Goal: Task Accomplishment & Management: Use online tool/utility

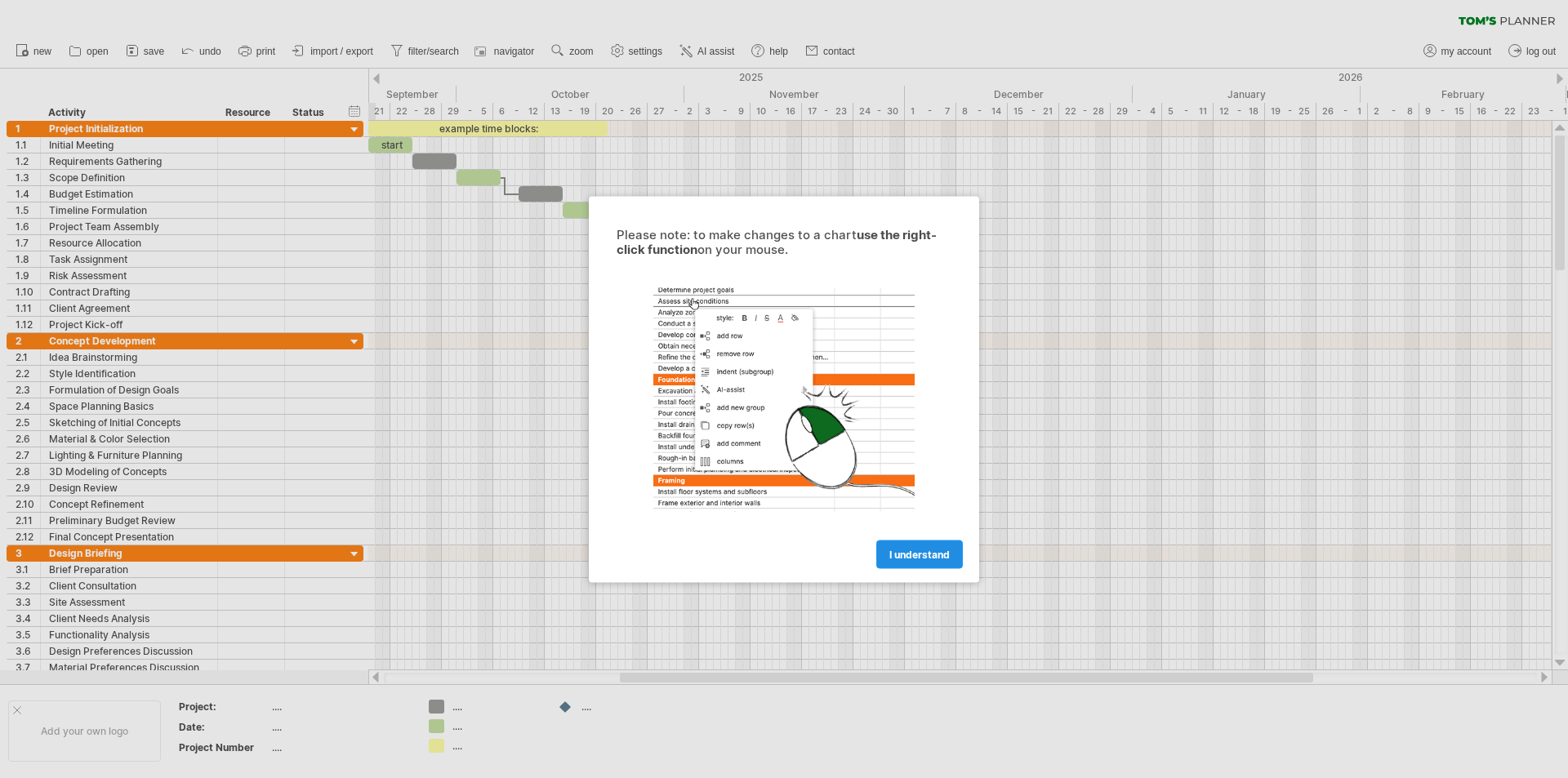
click at [926, 546] on link "I understand" at bounding box center [919, 553] width 86 height 28
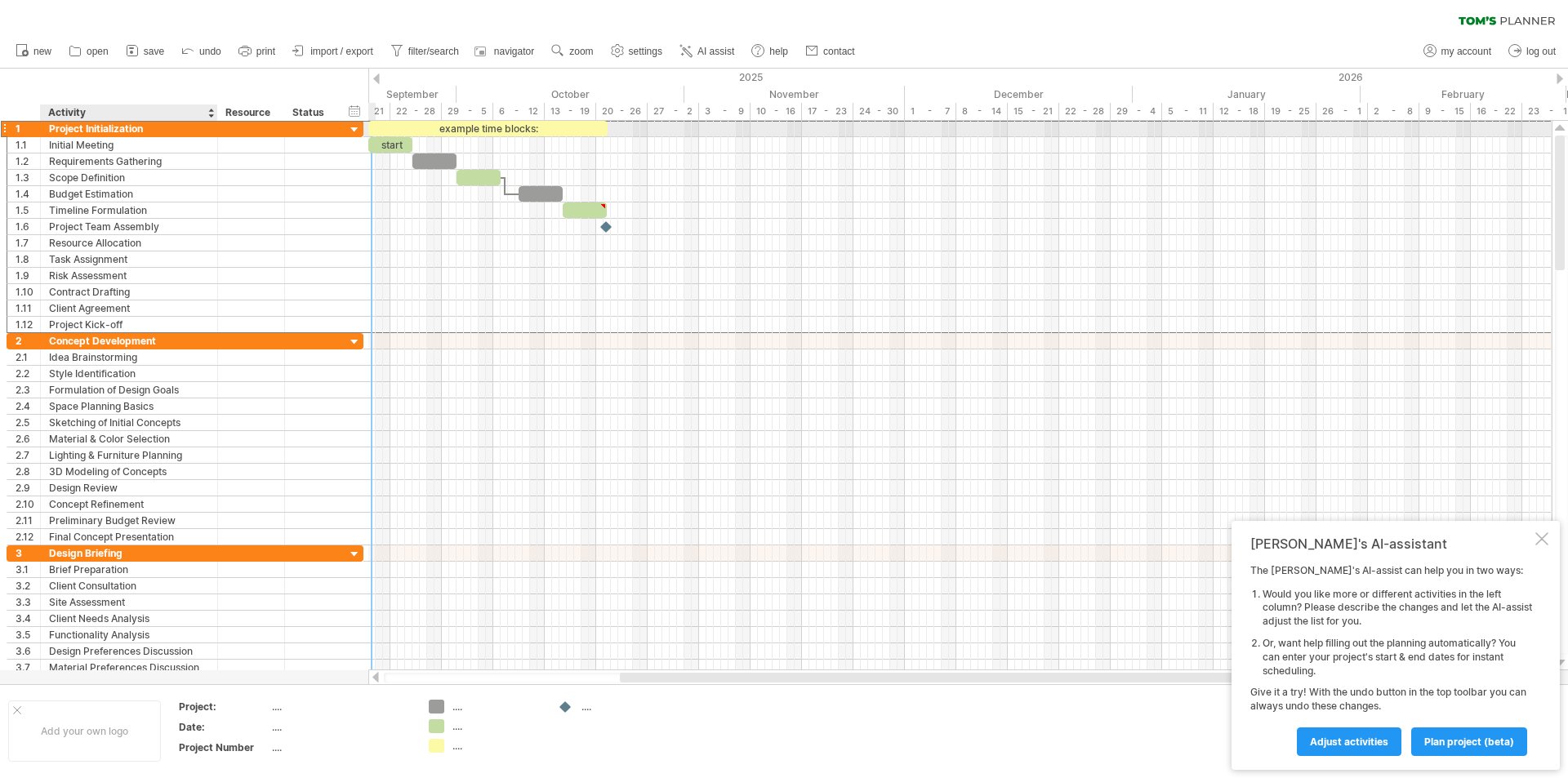
click at [66, 131] on div "Project Initialization" at bounding box center [129, 128] width 160 height 15
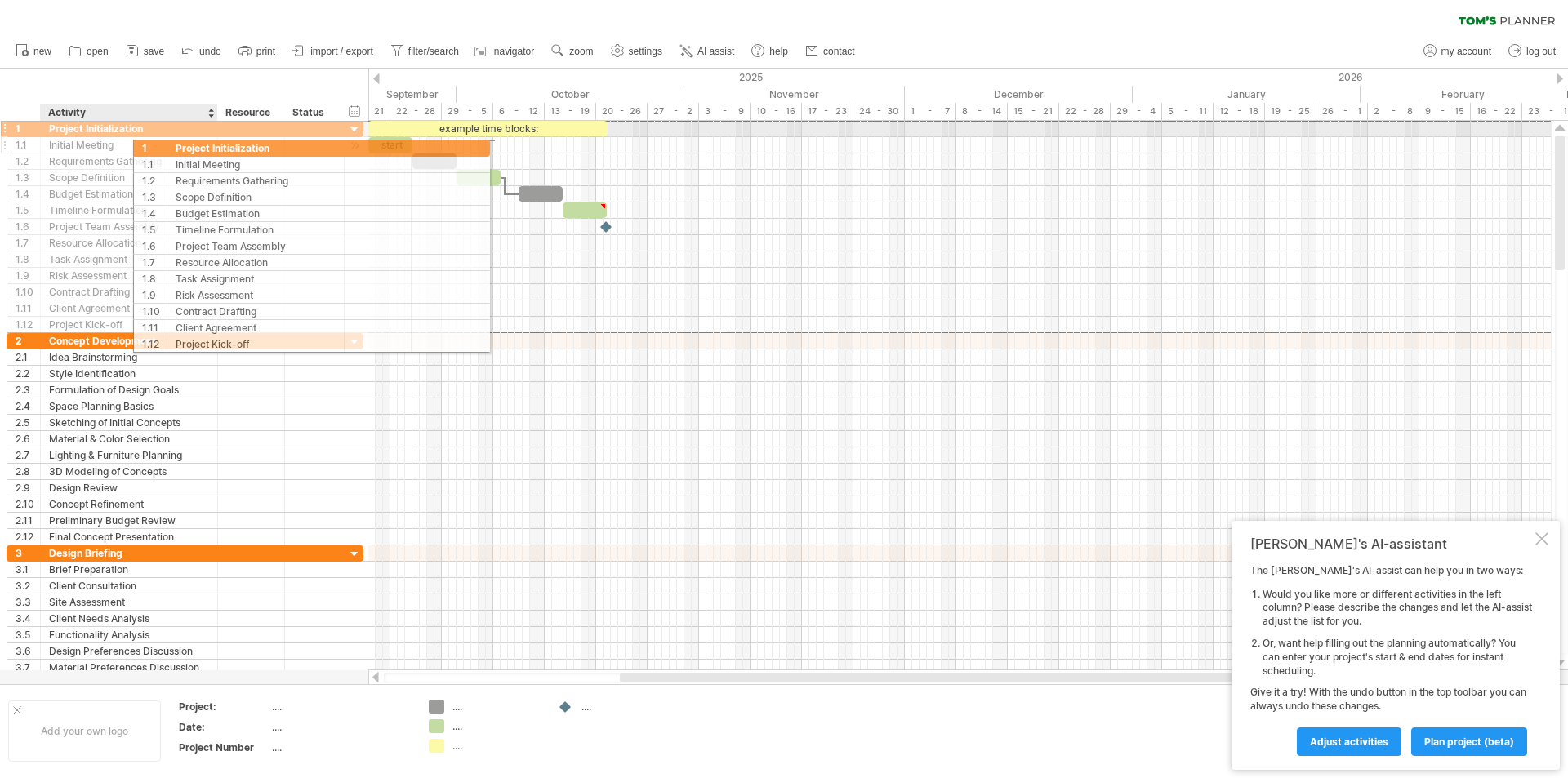
drag, startPoint x: 14, startPoint y: 125, endPoint x: 145, endPoint y: 145, distance: 132.5
click at [145, 145] on div "**********" at bounding box center [184, 226] width 357 height 213
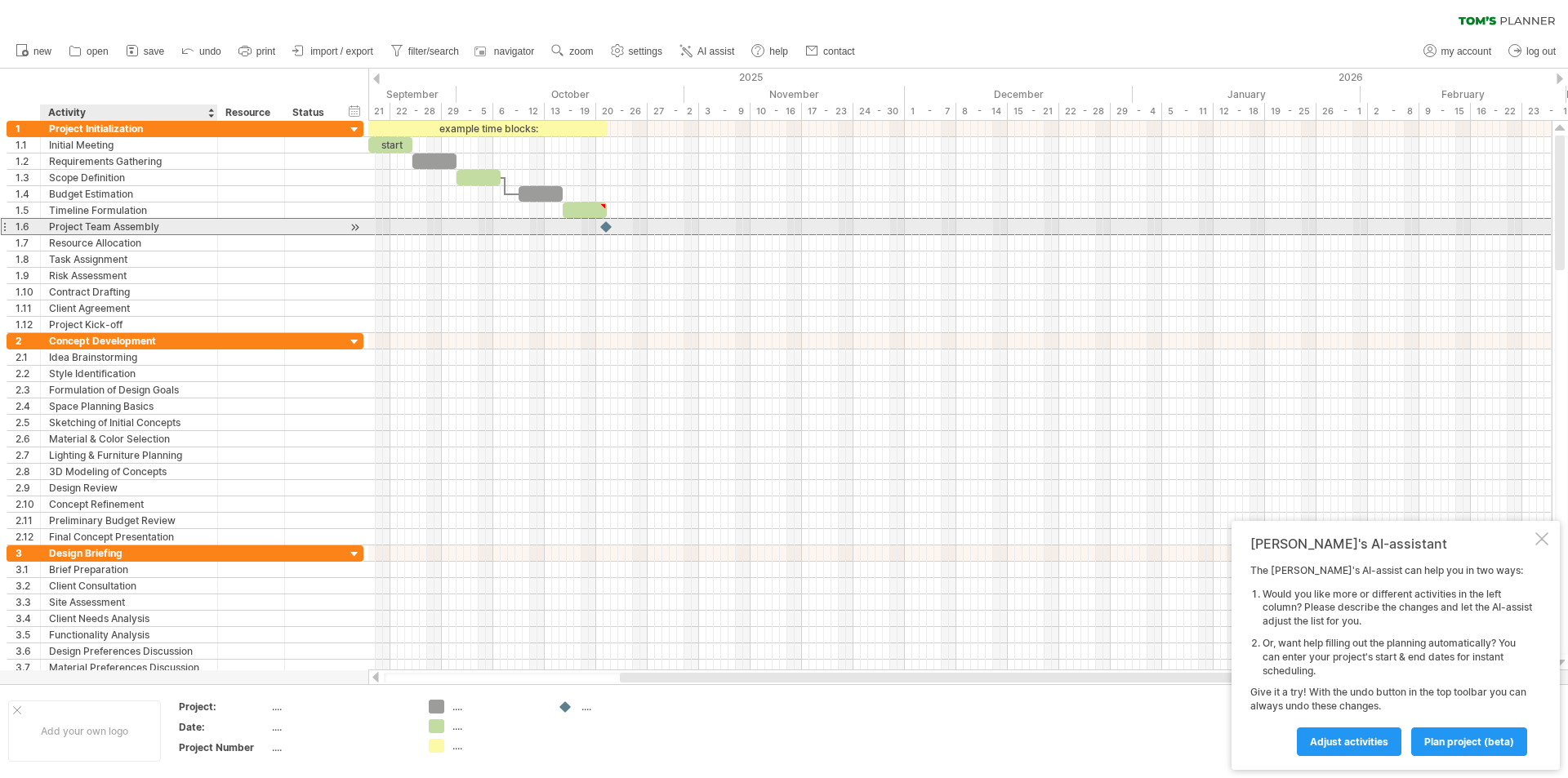
click at [286, 227] on div at bounding box center [311, 226] width 53 height 15
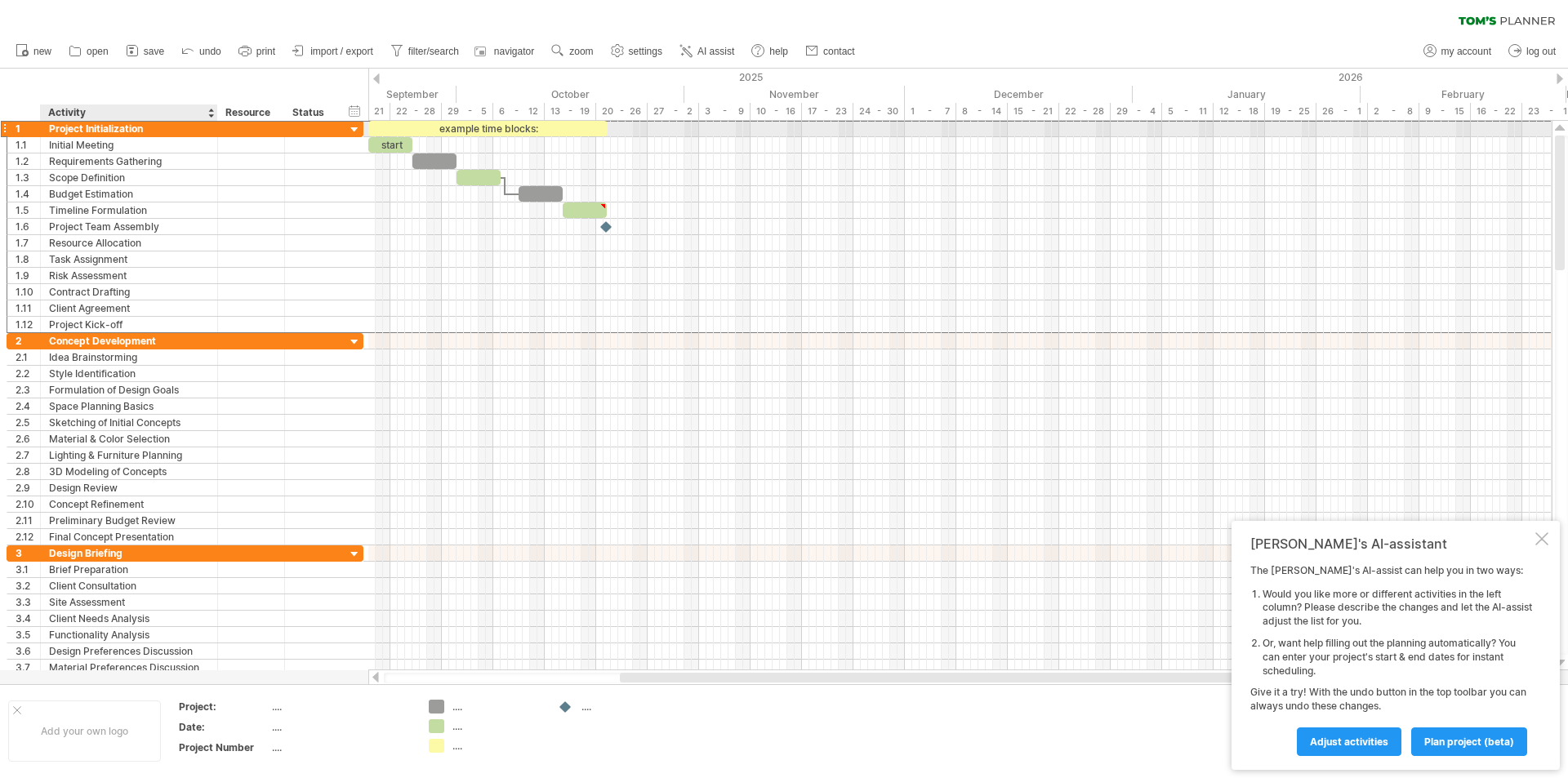
click at [68, 130] on div "Project Initialization" at bounding box center [129, 128] width 160 height 15
click at [68, 130] on input "**********" at bounding box center [129, 128] width 160 height 15
click at [130, 126] on input "**********" at bounding box center [129, 128] width 160 height 15
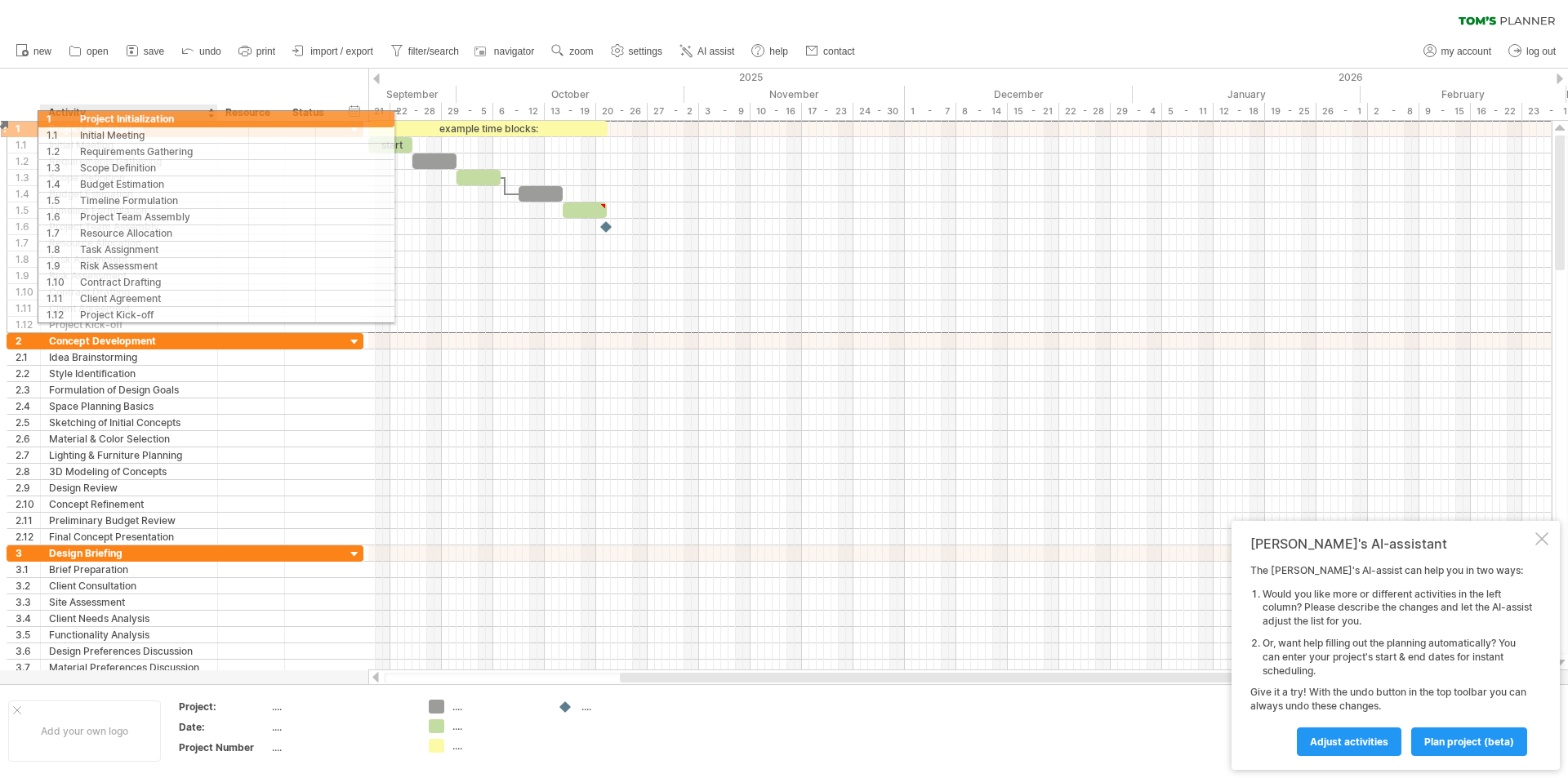
drag, startPoint x: 47, startPoint y: 126, endPoint x: 93, endPoint y: 116, distance: 47.1
click at [93, 116] on div "Trying to reach [DOMAIN_NAME] Connected again... 0% clear filter new 1" at bounding box center [784, 389] width 1568 height 778
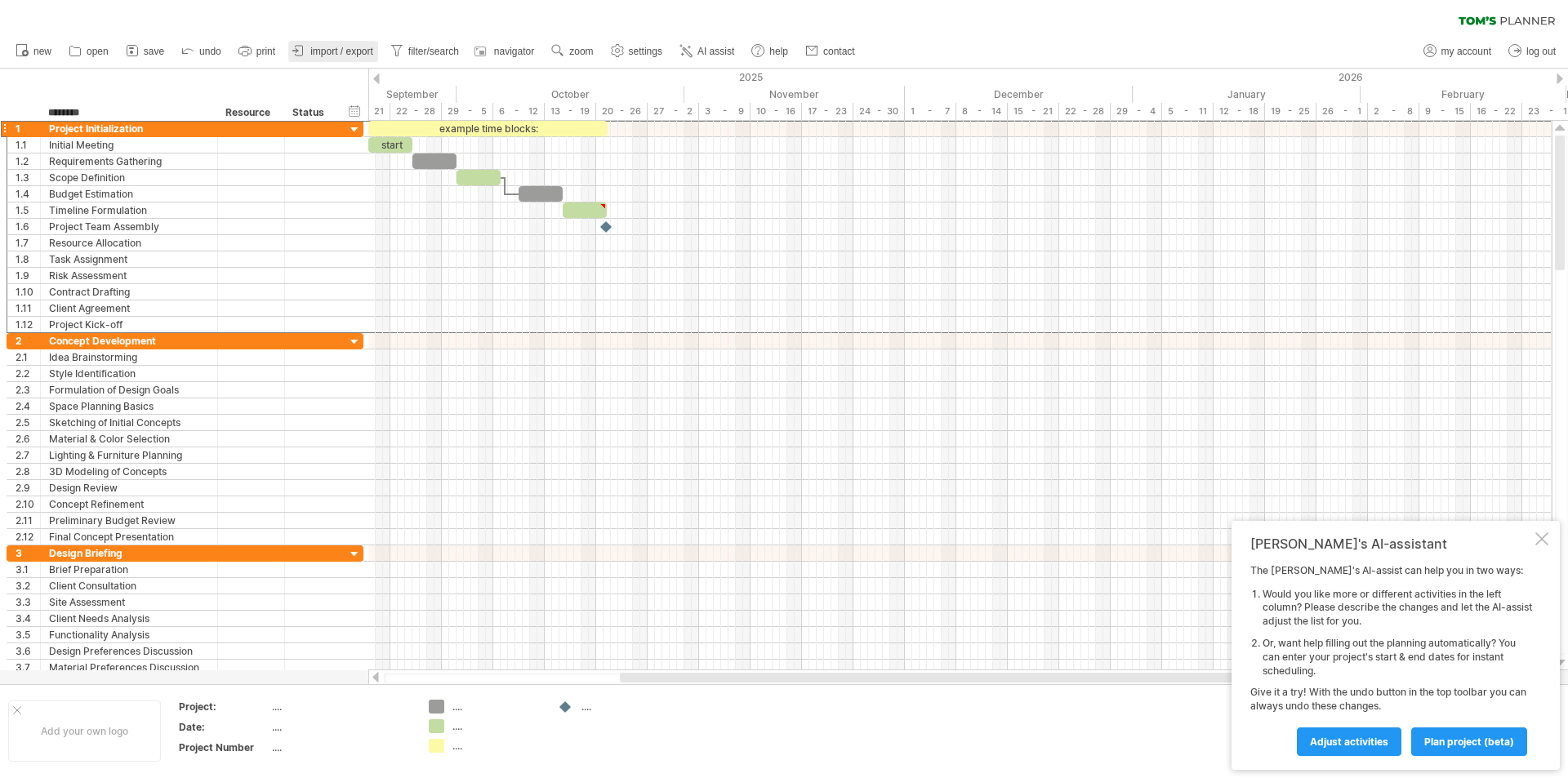
click at [329, 53] on span "import / export" at bounding box center [341, 51] width 63 height 12
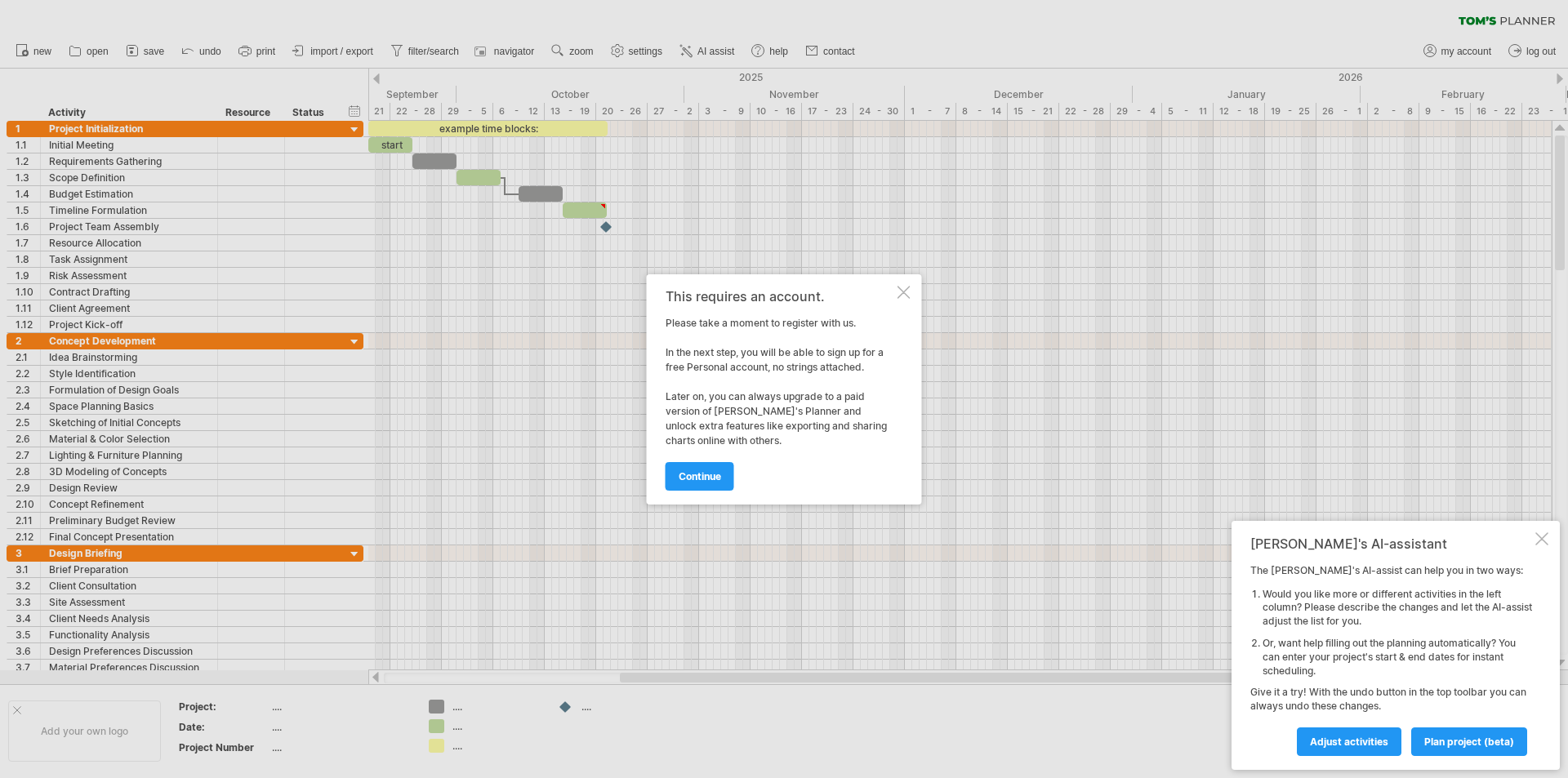
click at [910, 293] on div at bounding box center [903, 292] width 13 height 13
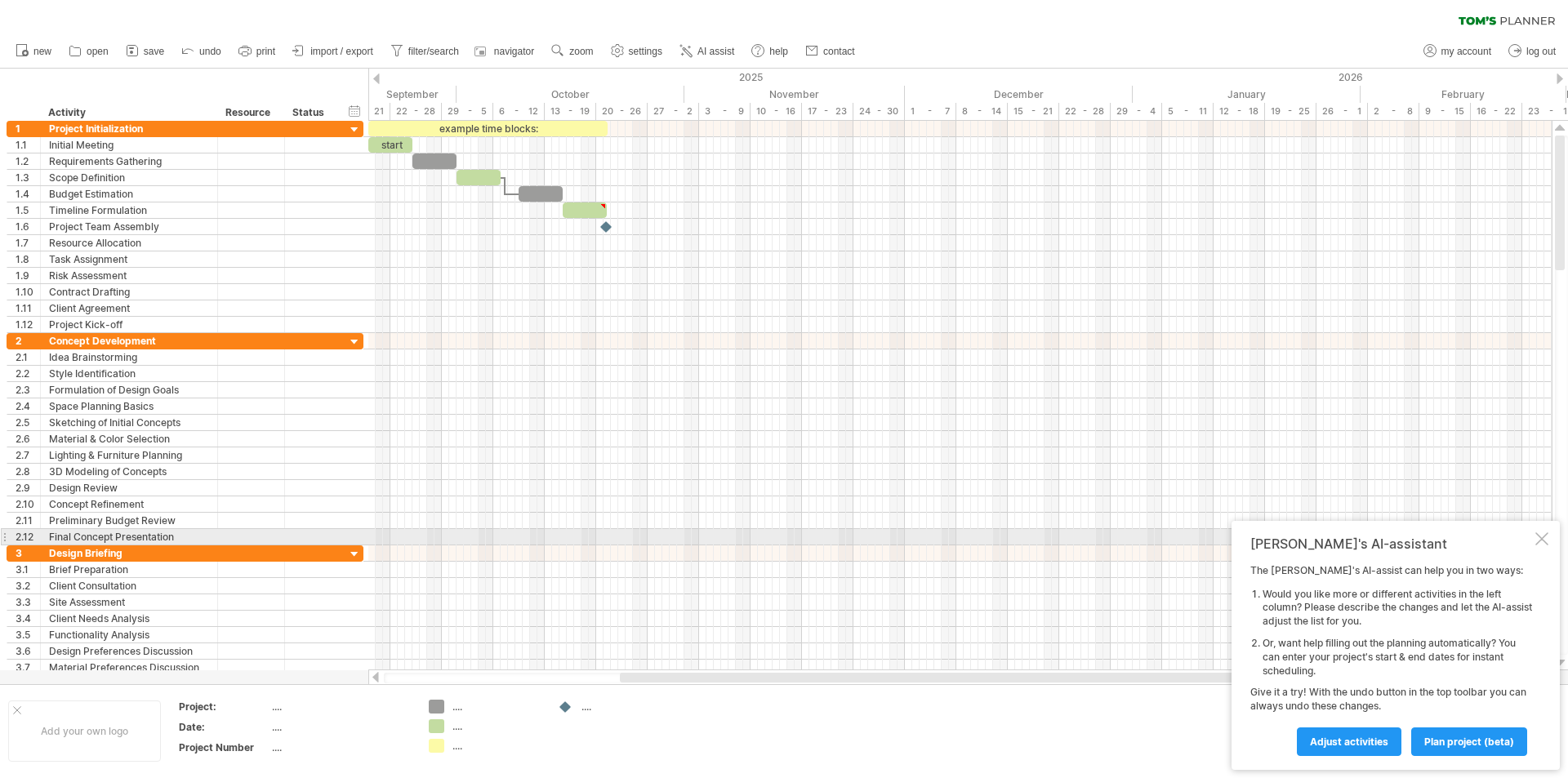
click at [1539, 534] on div at bounding box center [1542, 538] width 13 height 13
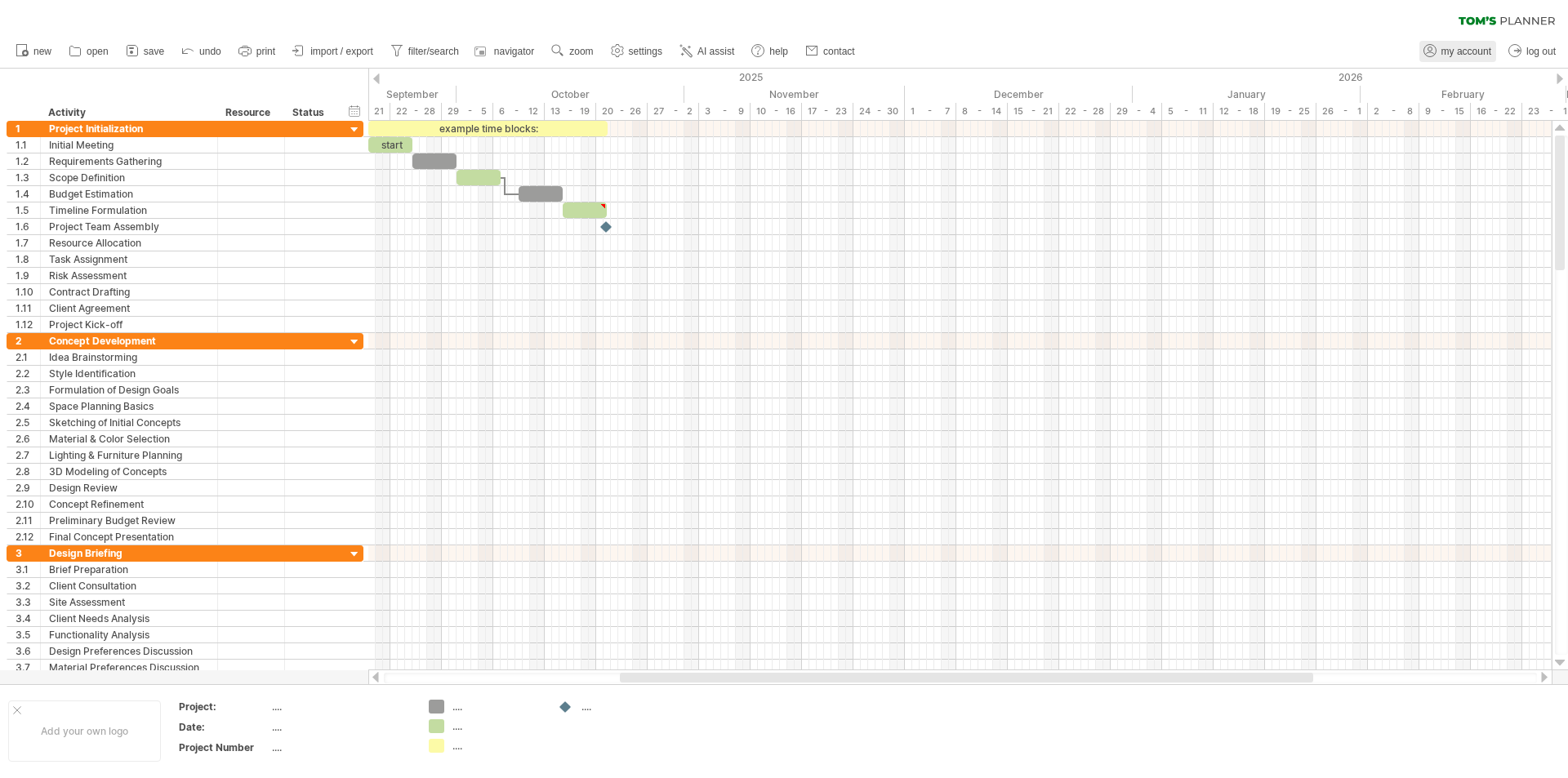
click at [1461, 48] on span "my account" at bounding box center [1465, 51] width 50 height 12
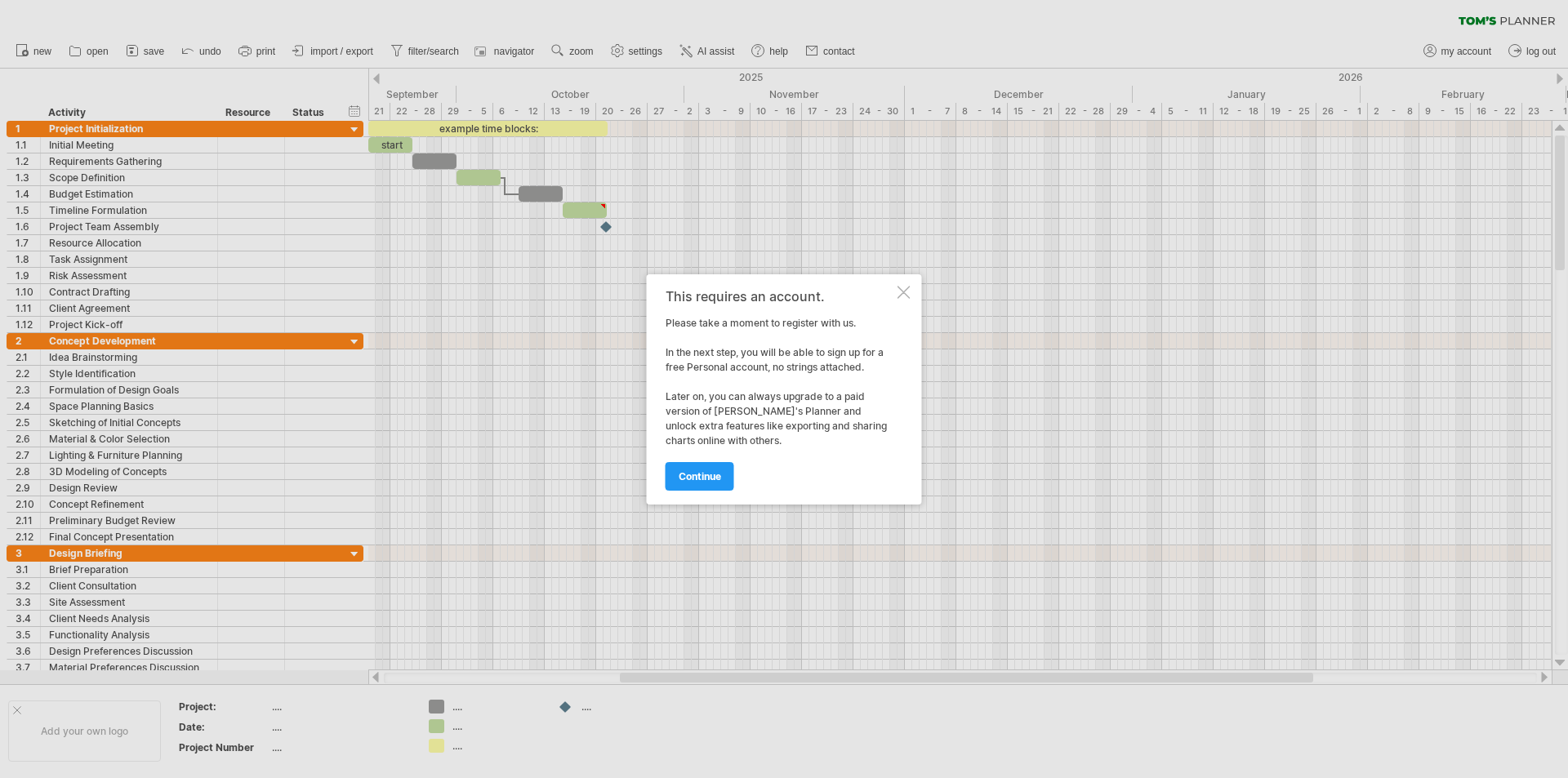
click at [901, 289] on div at bounding box center [903, 292] width 13 height 13
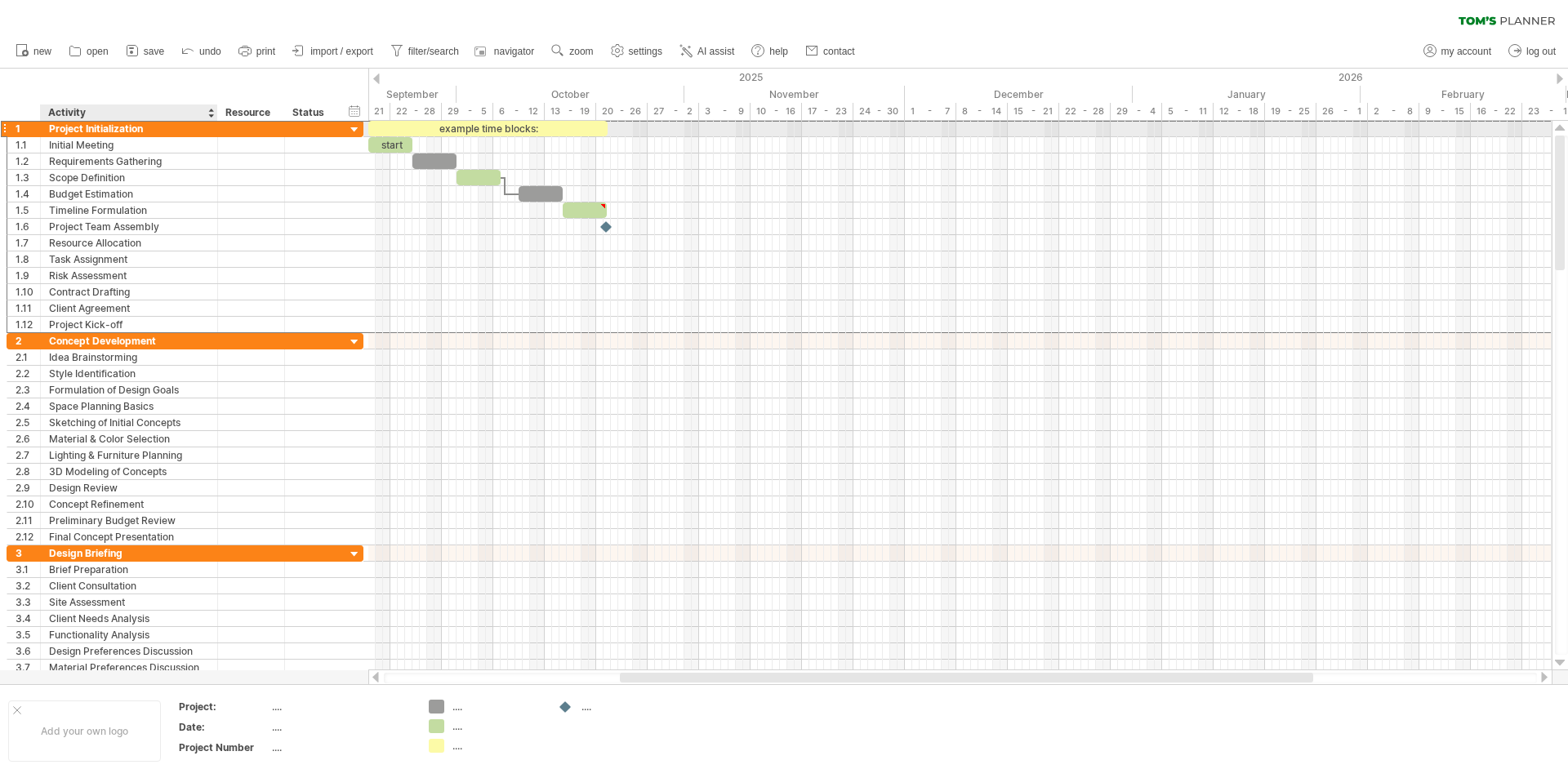
click at [88, 132] on div "Project Initialization" at bounding box center [129, 128] width 160 height 15
click at [0, 0] on input "**********" at bounding box center [0, 0] width 0 height 0
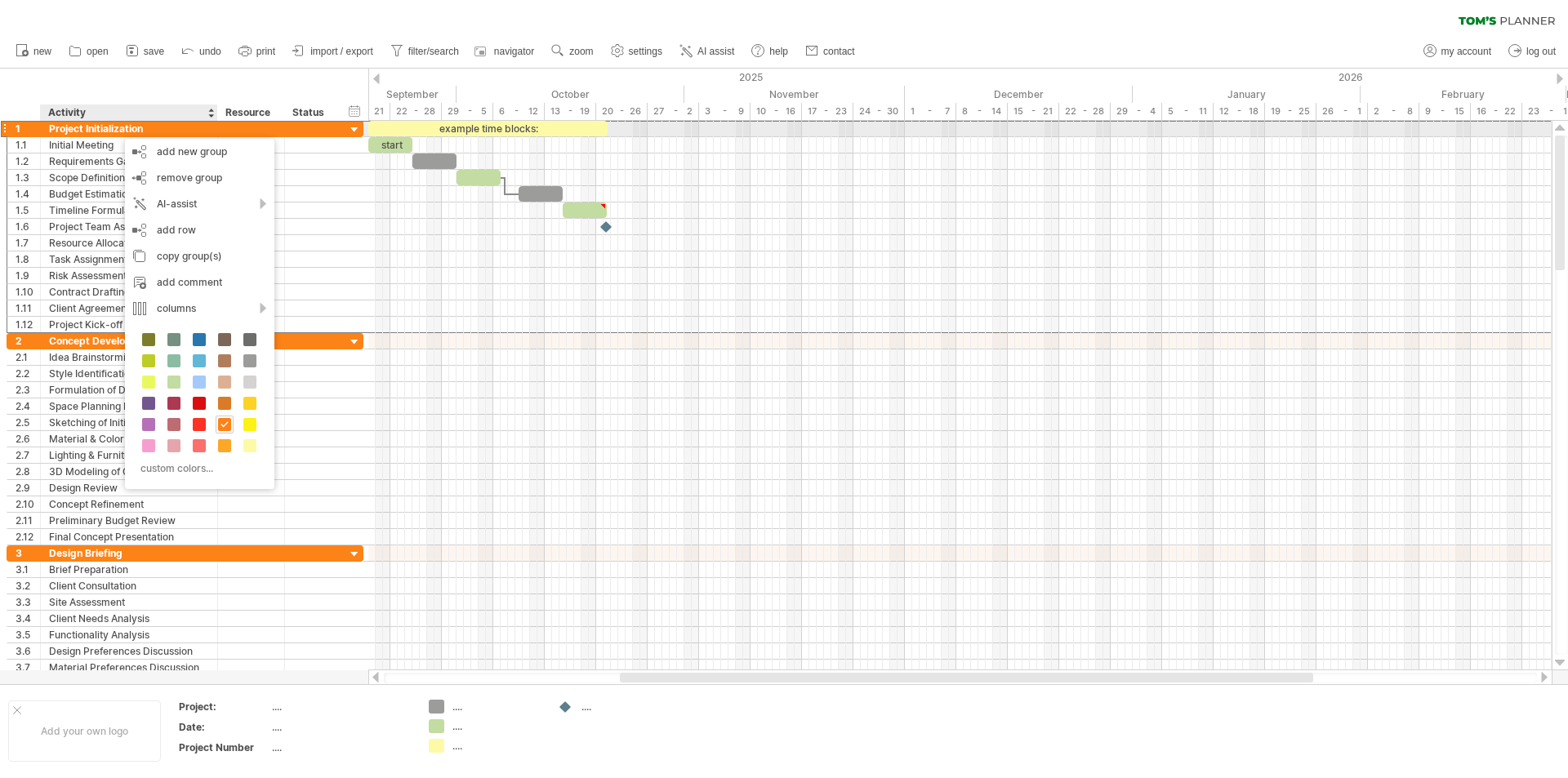
click at [74, 133] on div "Project Initialization" at bounding box center [129, 128] width 160 height 15
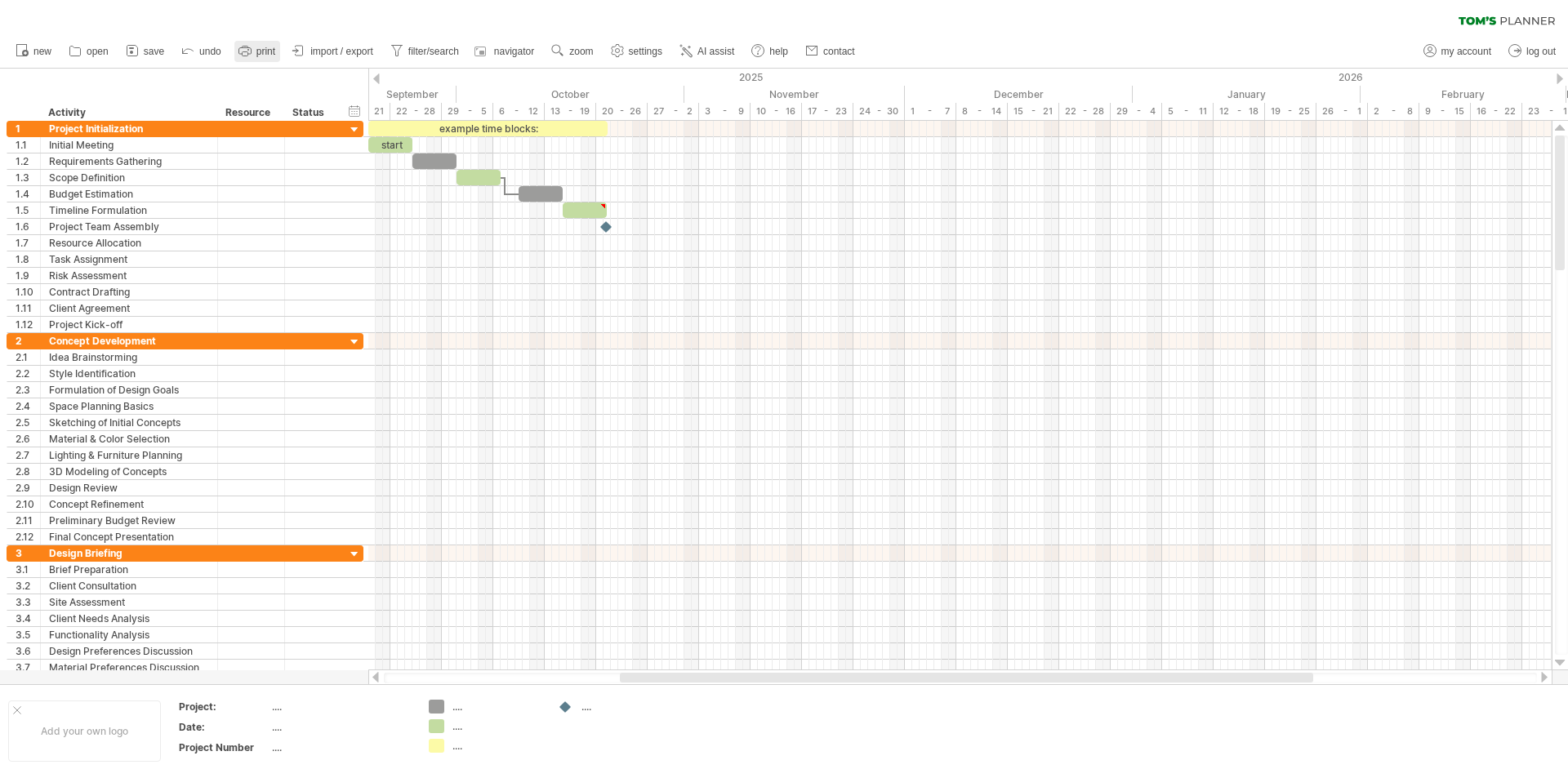
click at [259, 44] on link "print" at bounding box center [257, 51] width 45 height 21
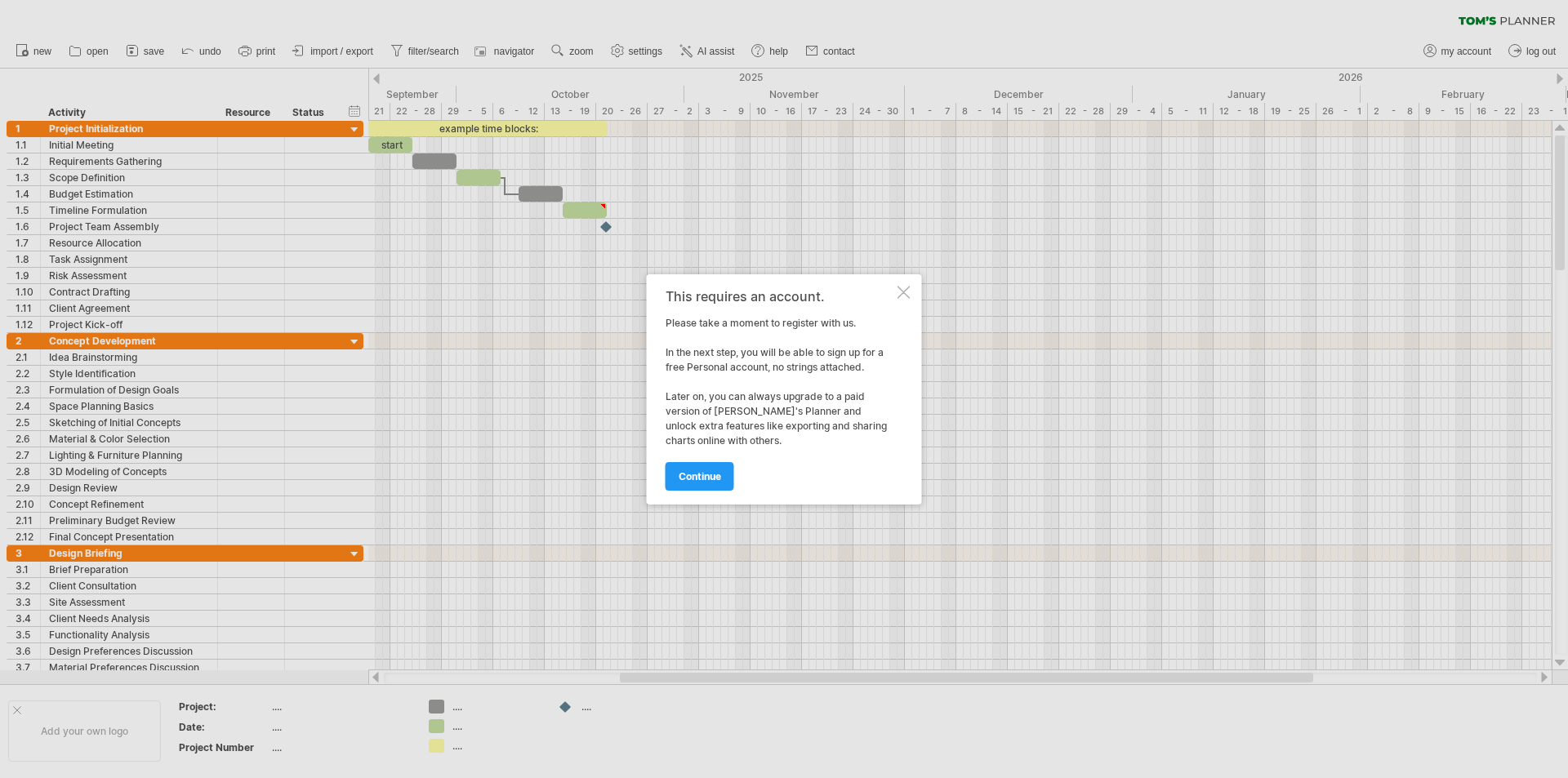
click at [910, 294] on div at bounding box center [903, 292] width 13 height 13
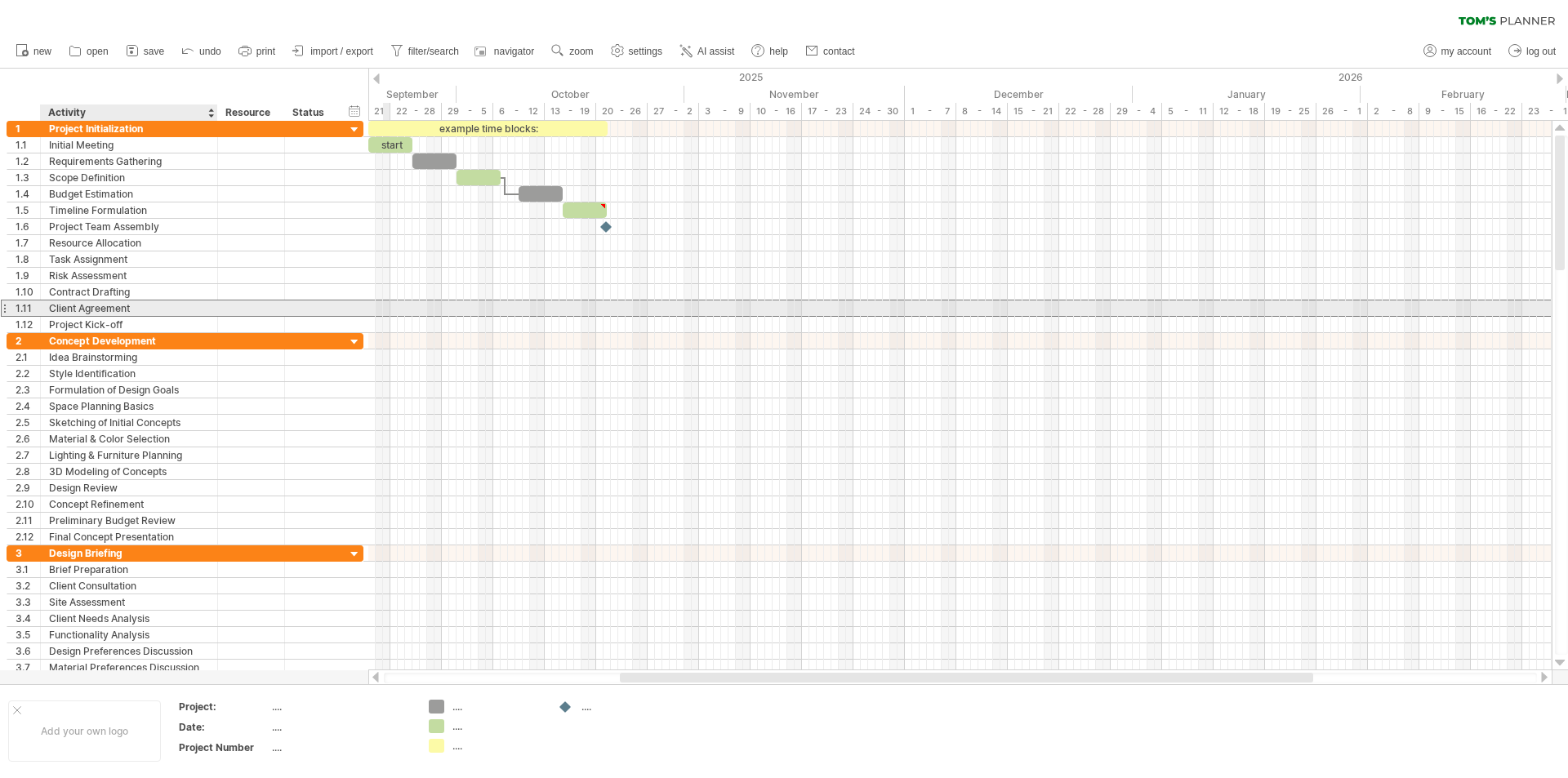
click at [96, 303] on div "Client Agreement" at bounding box center [129, 308] width 160 height 15
click at [111, 308] on input "**********" at bounding box center [129, 308] width 160 height 15
click at [72, 309] on input "**********" at bounding box center [129, 308] width 160 height 15
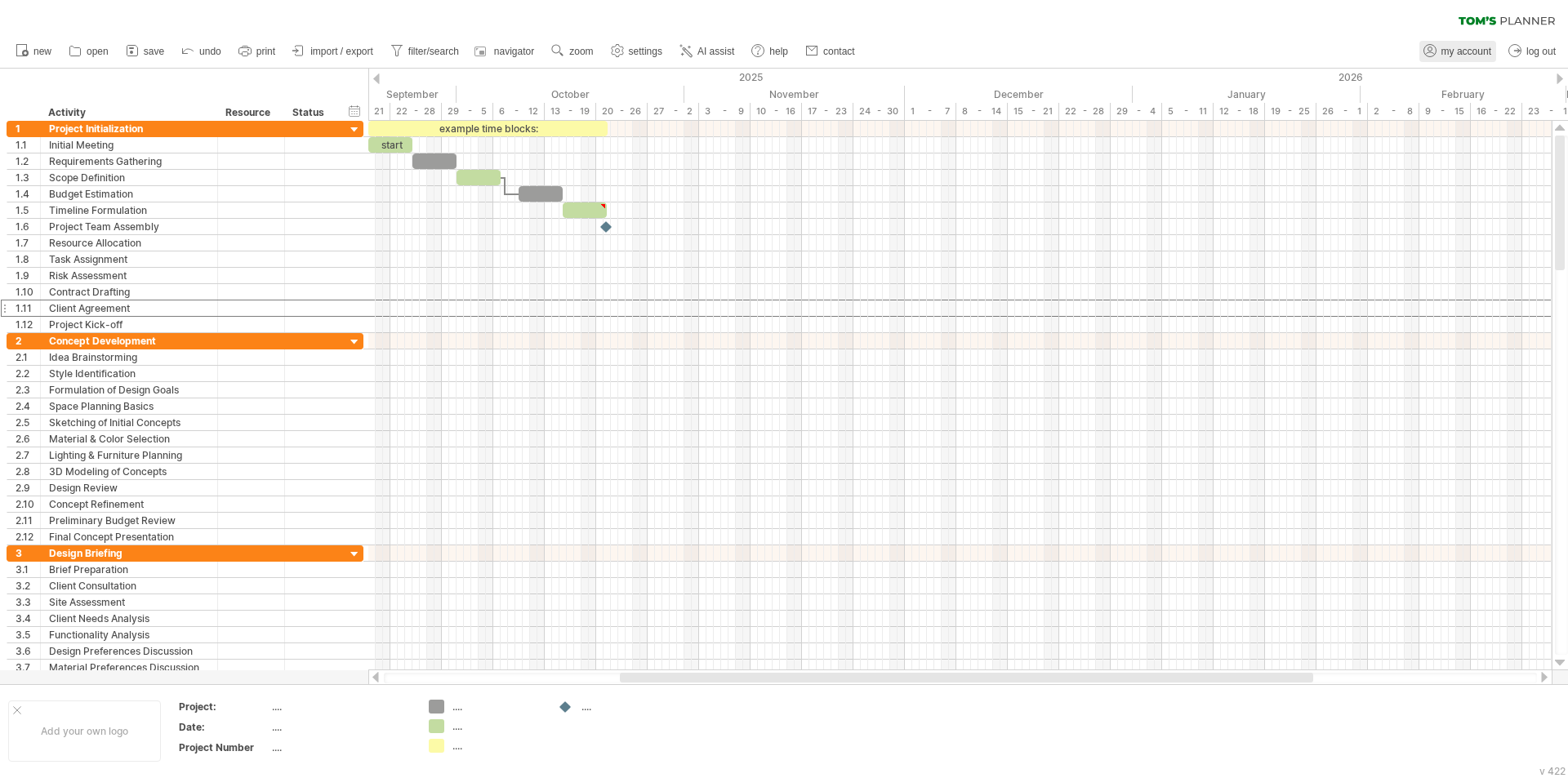
click at [1470, 46] on span "my account" at bounding box center [1465, 51] width 50 height 12
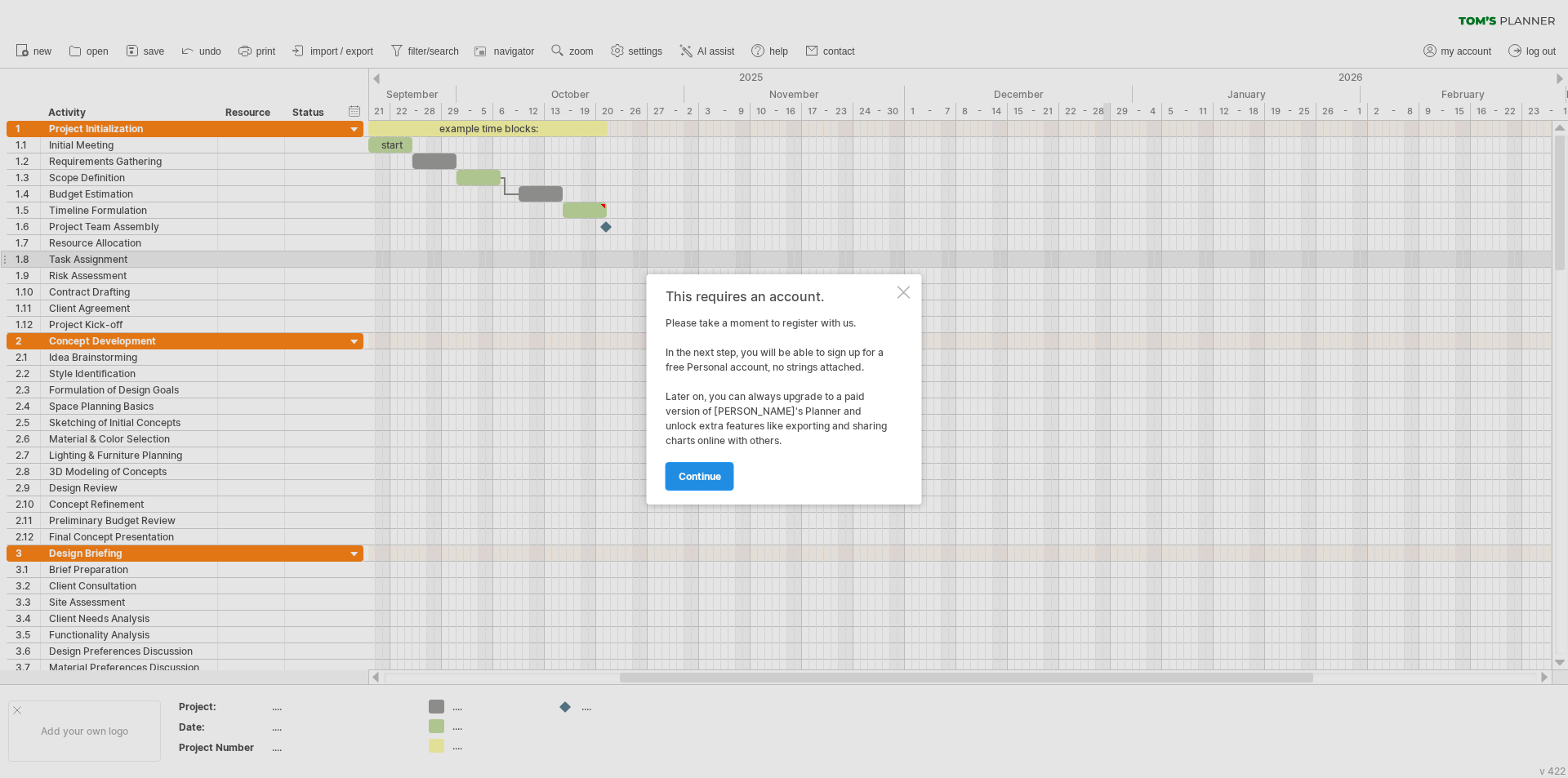
click at [698, 478] on span "continue" at bounding box center [699, 476] width 43 height 12
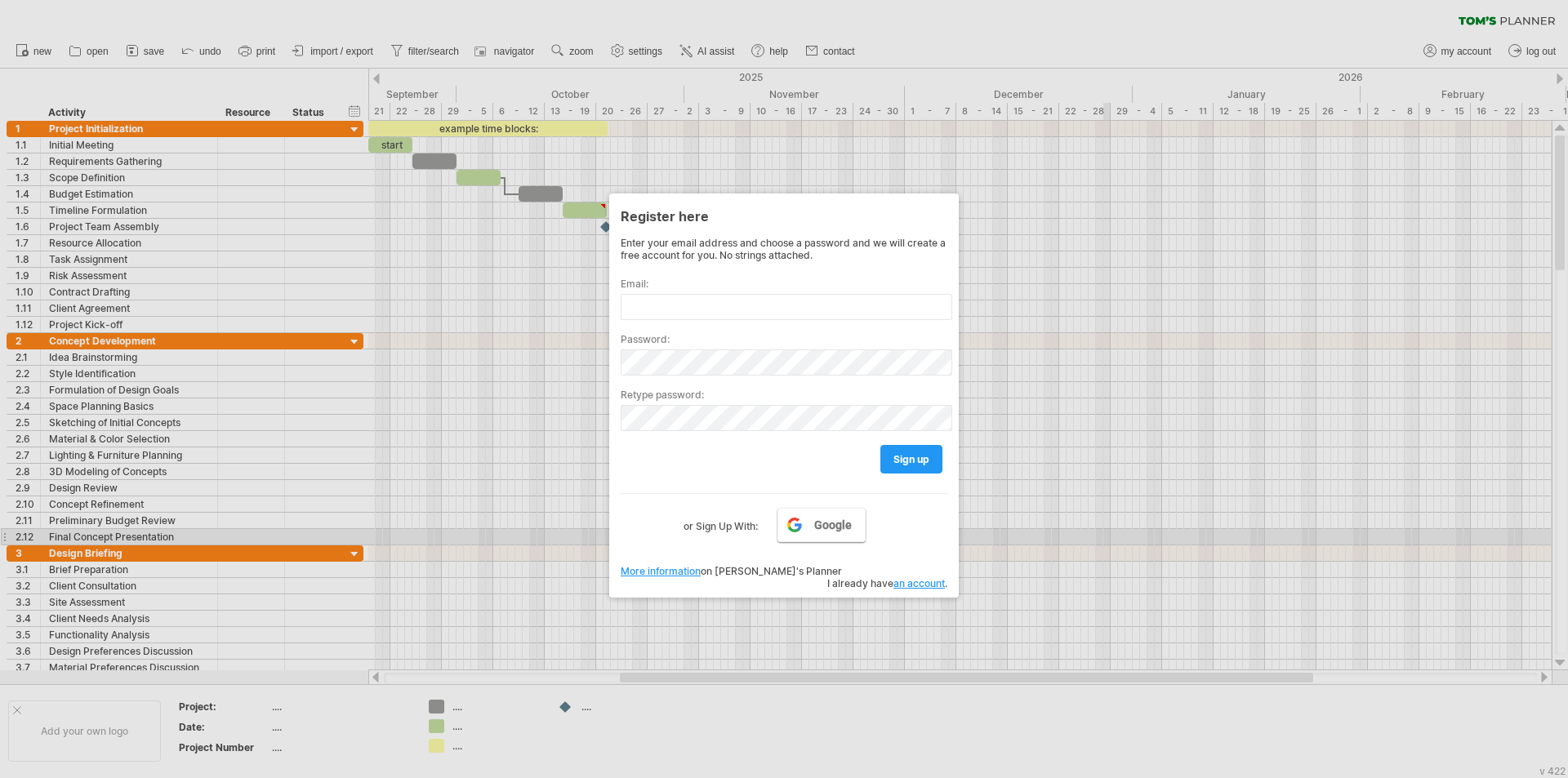
click at [832, 529] on span "Google" at bounding box center [833, 525] width 37 height 13
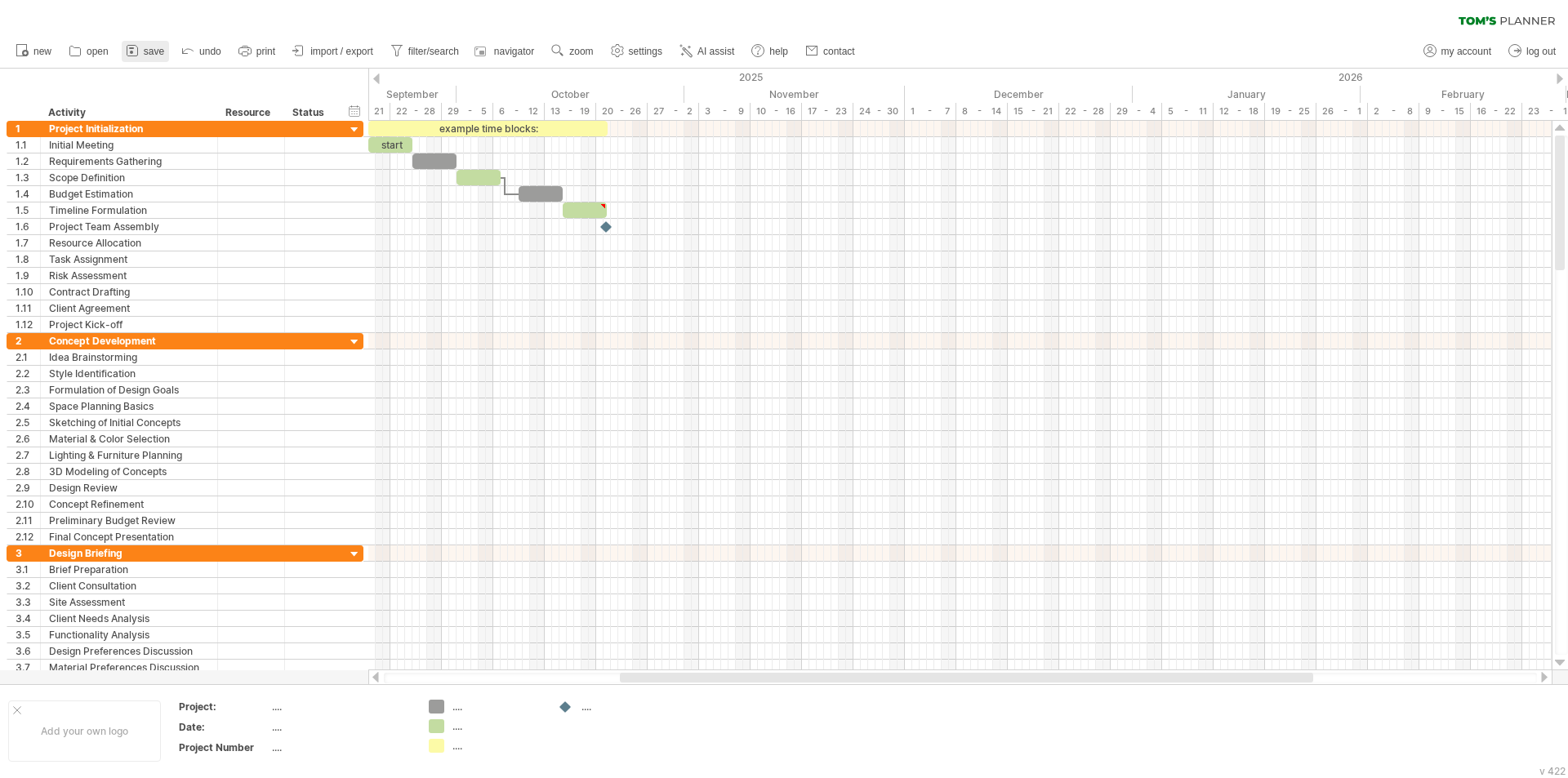
click at [139, 53] on icon at bounding box center [133, 51] width 16 height 16
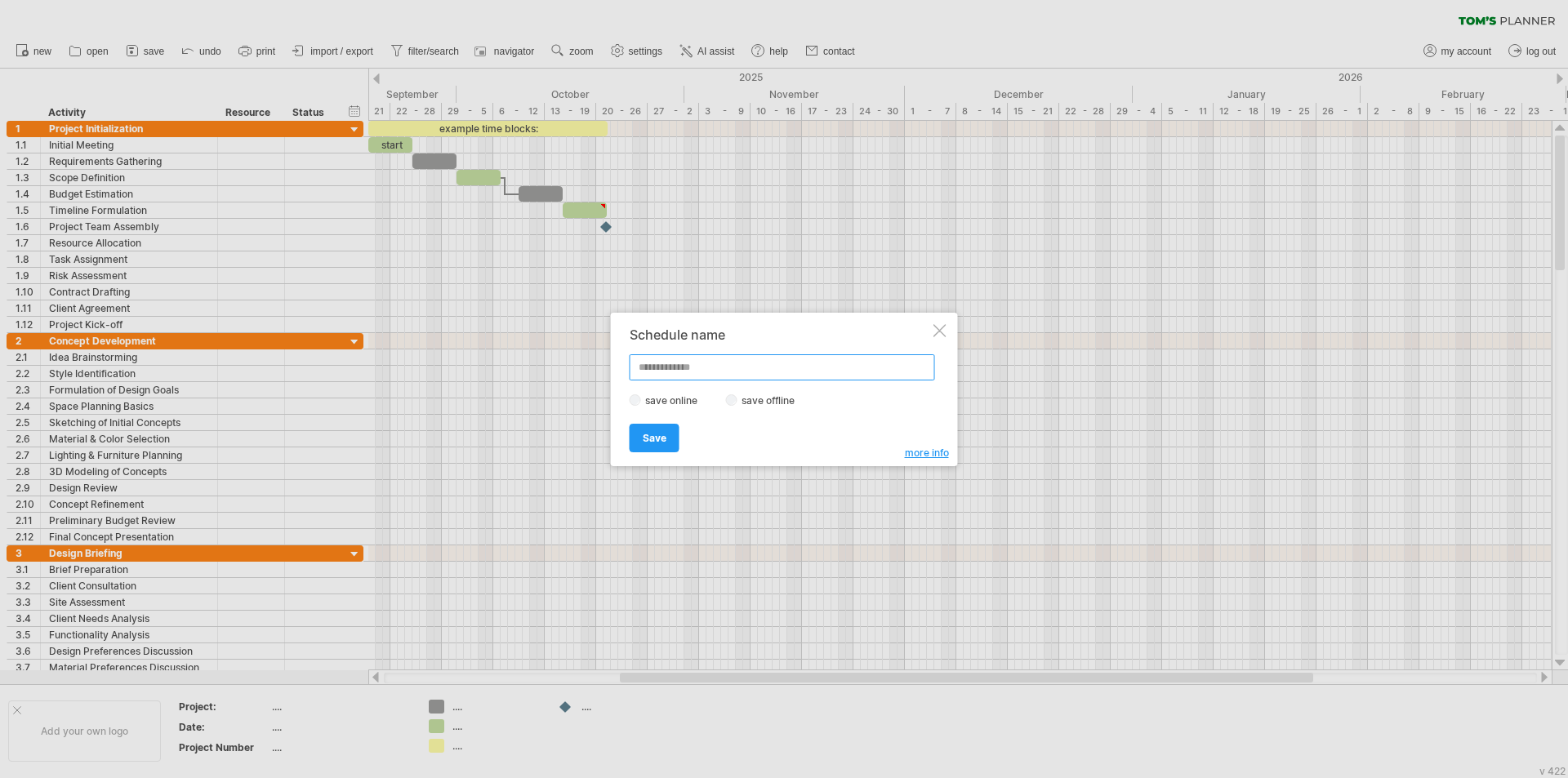
click at [713, 368] on input "text" at bounding box center [782, 367] width 305 height 26
type input "*"
type input "**********"
click at [656, 435] on span "Save" at bounding box center [655, 438] width 24 height 12
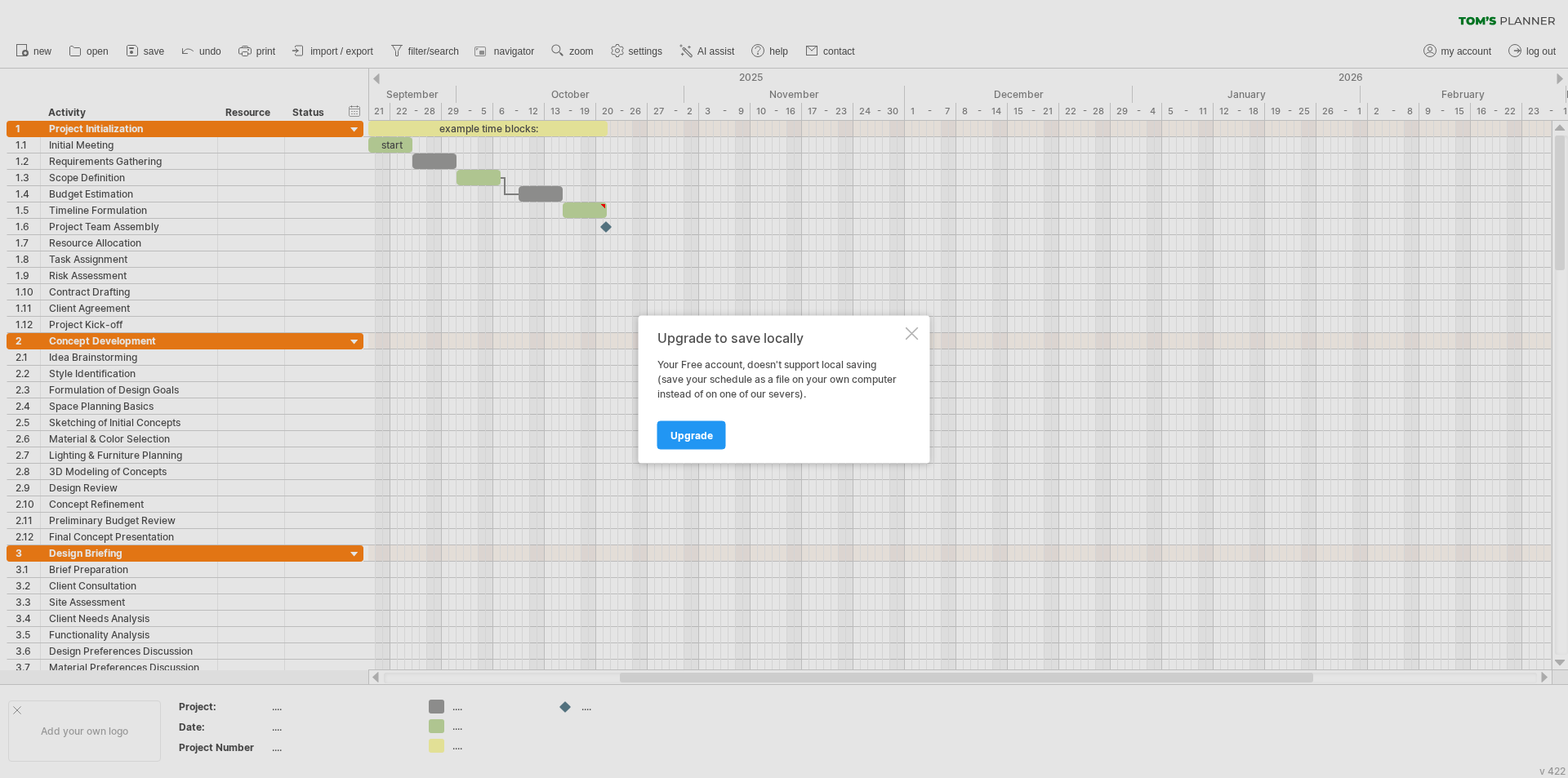
click at [907, 334] on div at bounding box center [912, 333] width 13 height 13
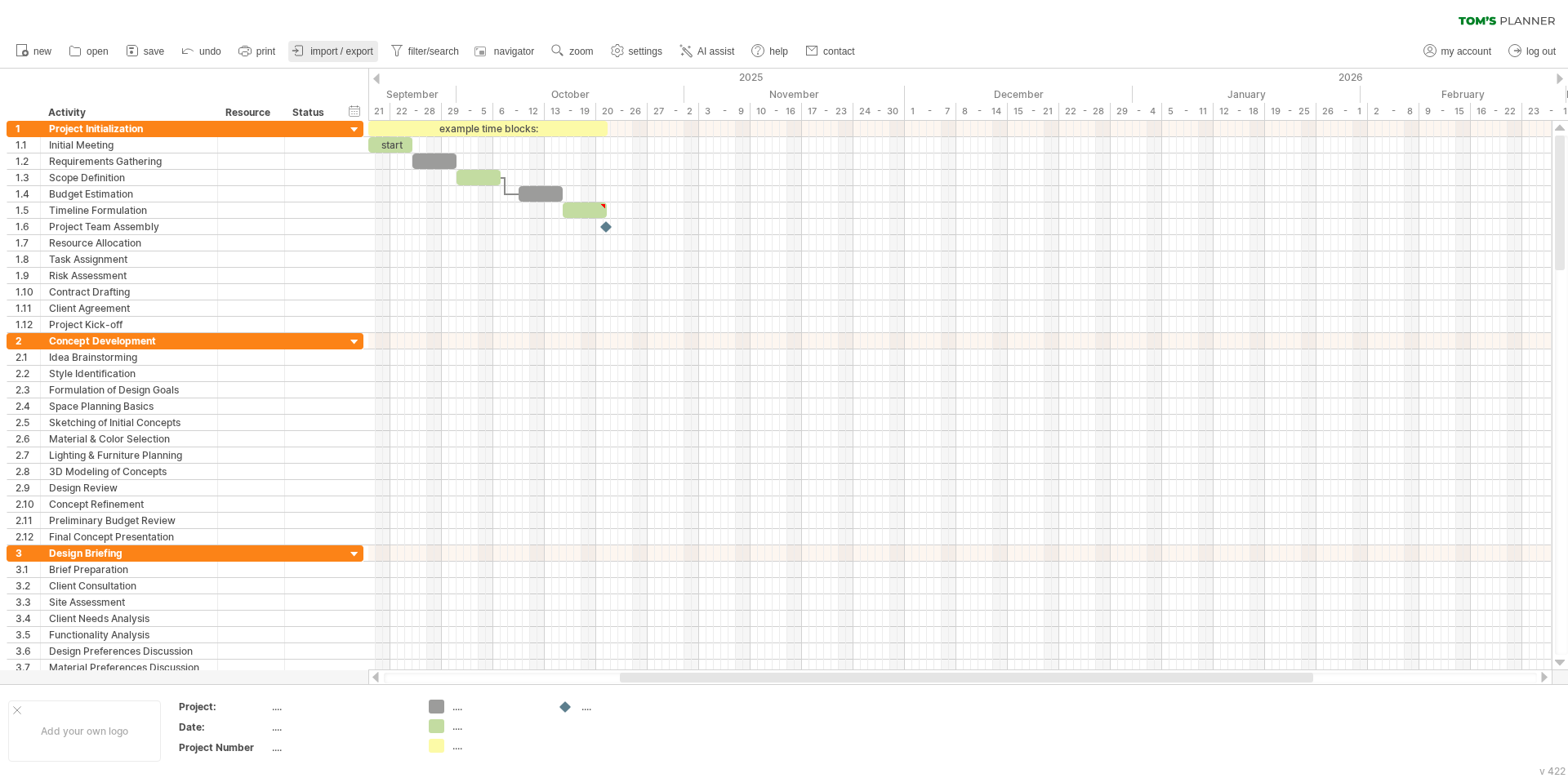
click at [357, 54] on span "import / export" at bounding box center [341, 51] width 63 height 12
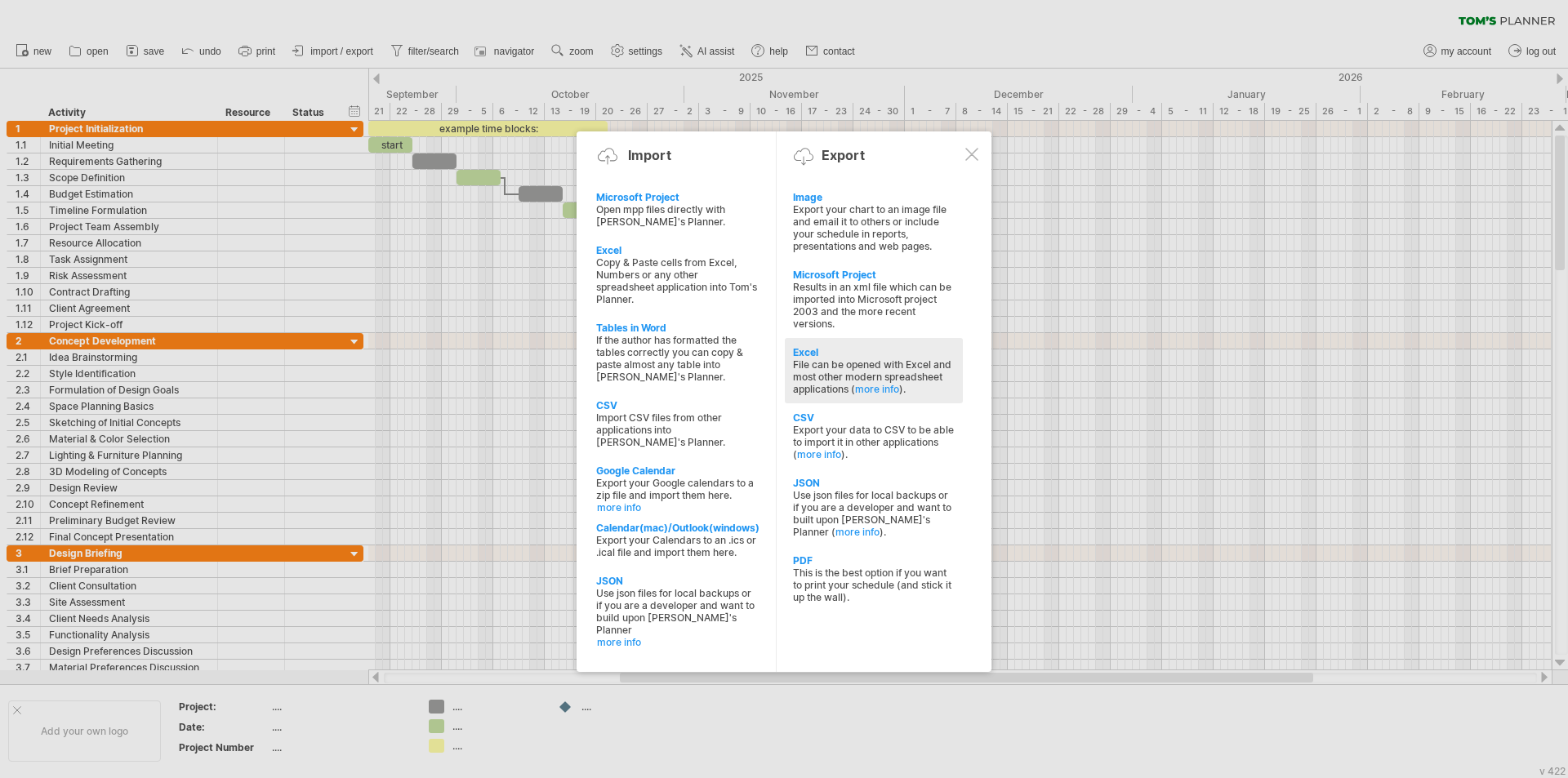
click at [853, 352] on div "Excel" at bounding box center [873, 351] width 162 height 12
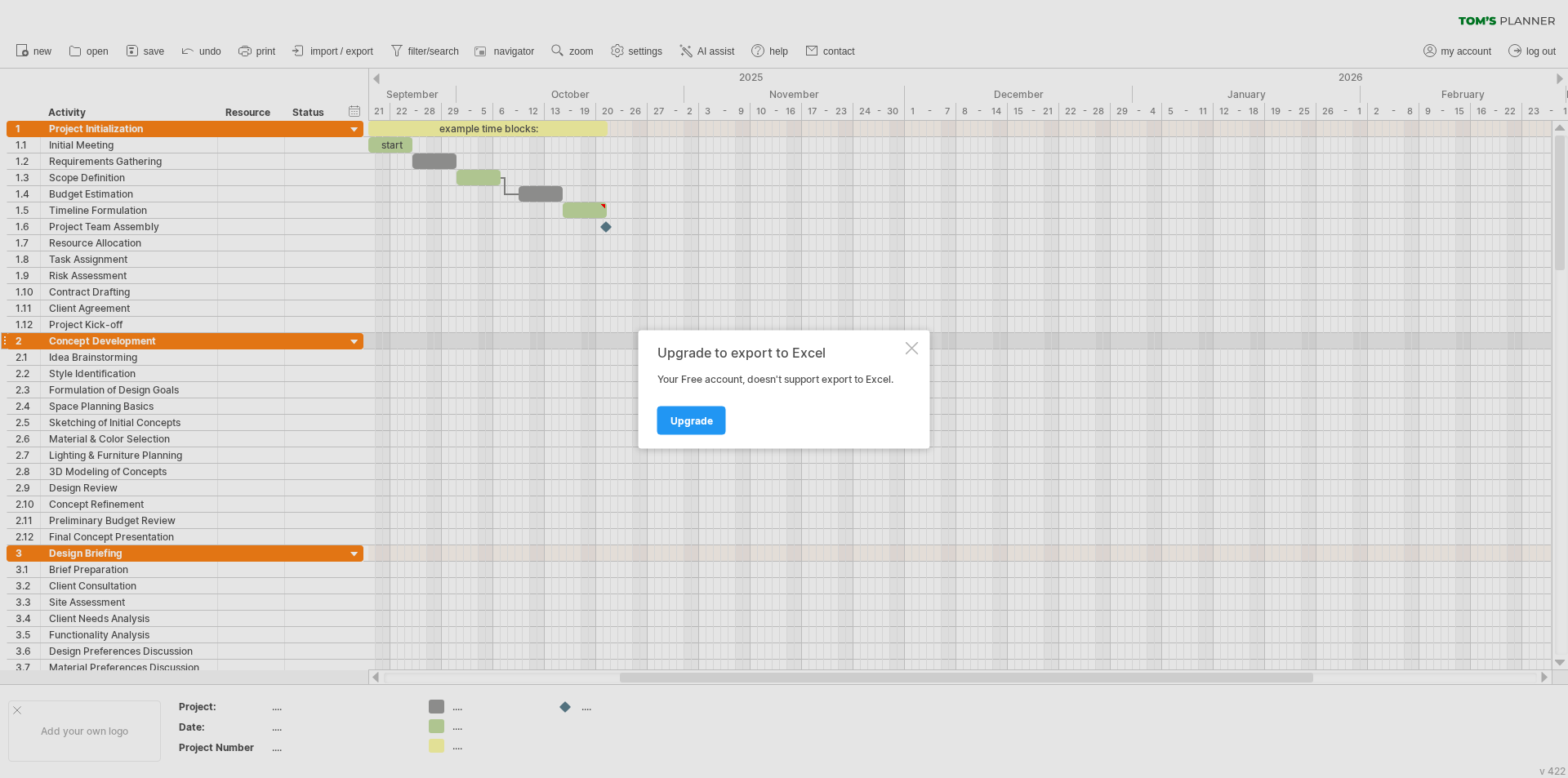
click at [910, 345] on div at bounding box center [912, 348] width 13 height 13
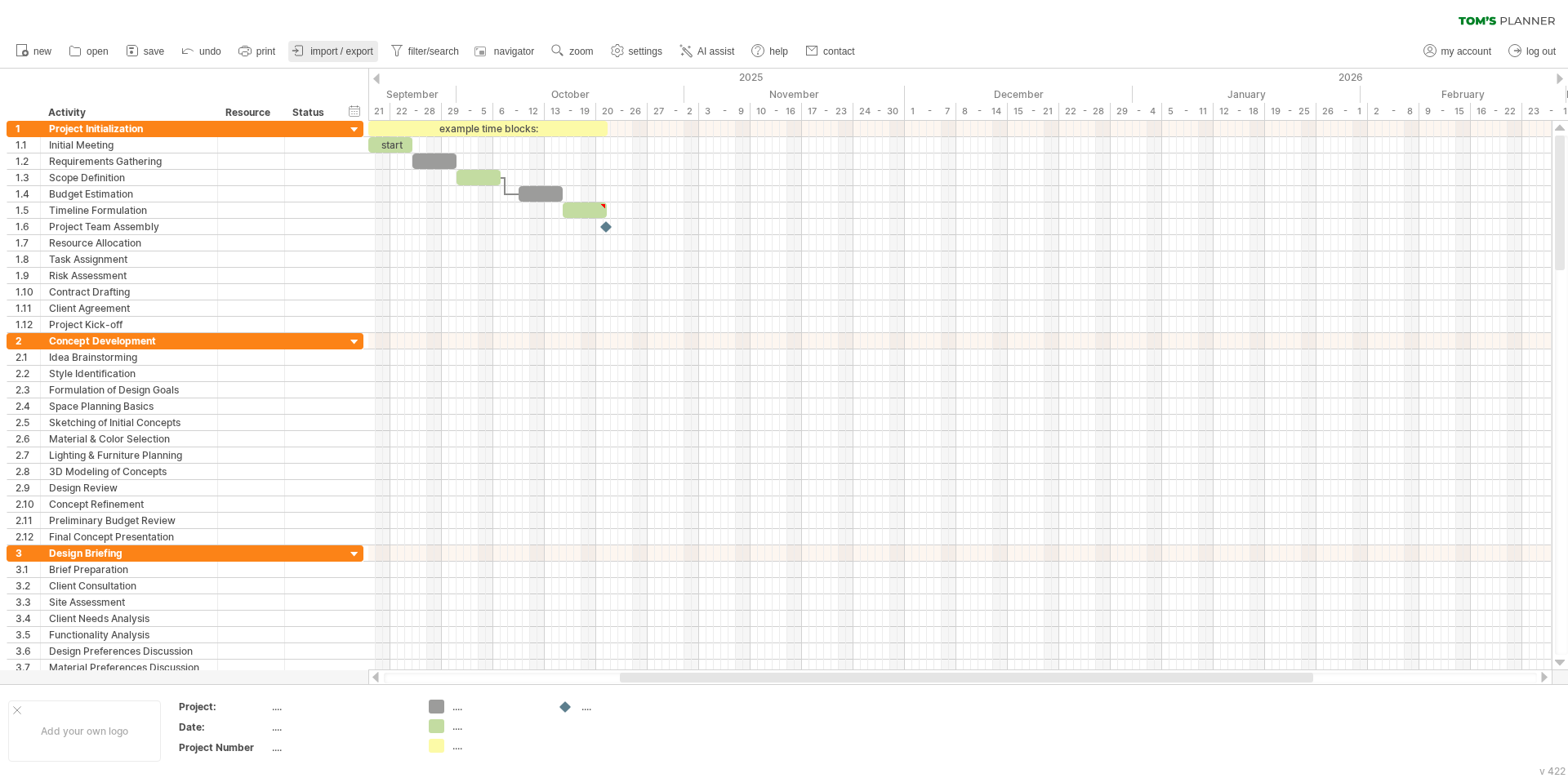
click at [340, 50] on span "import / export" at bounding box center [341, 51] width 63 height 12
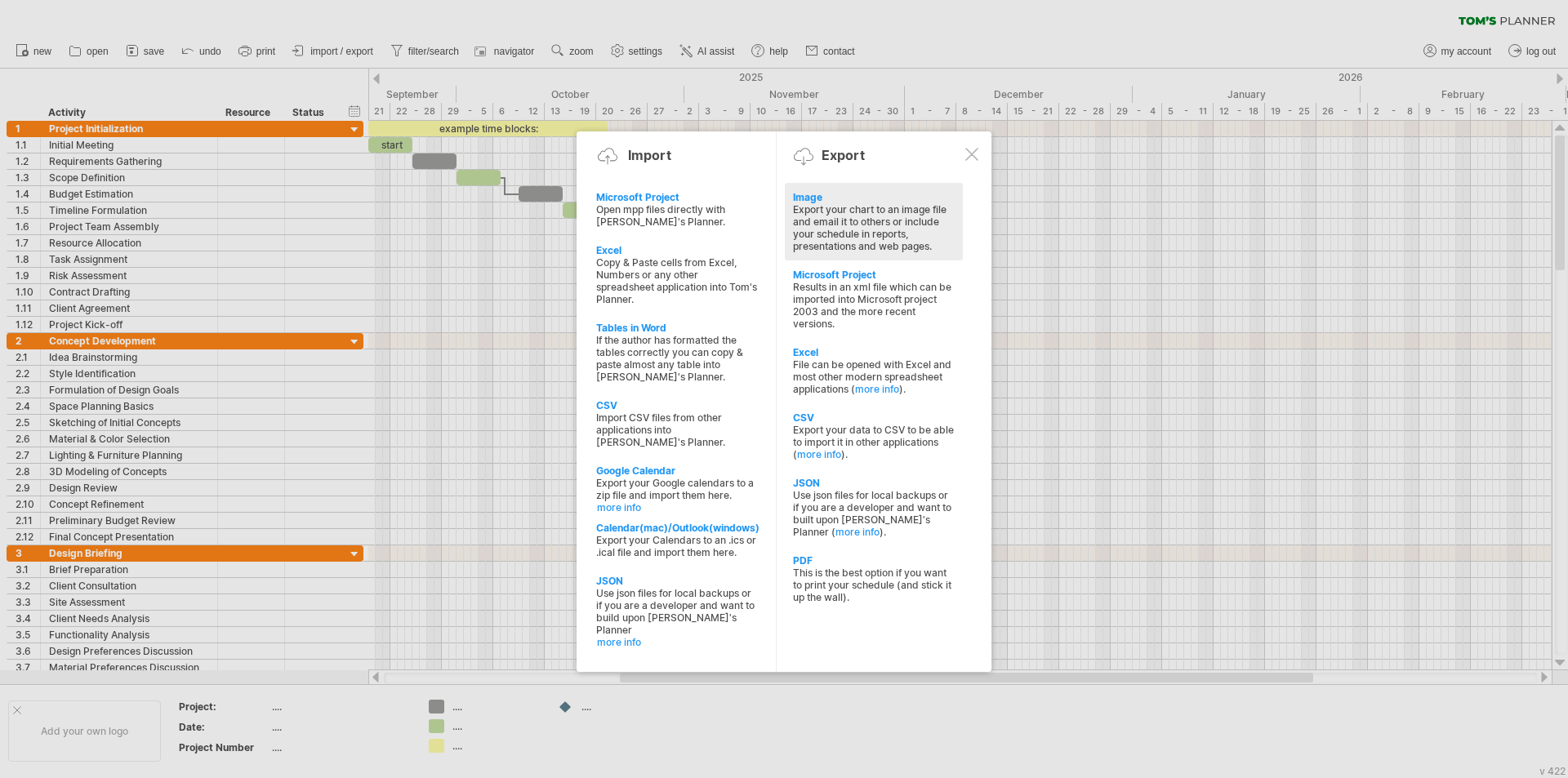
click at [839, 206] on div "Export your chart to an image file and email it to others or include your sched…" at bounding box center [873, 228] width 162 height 49
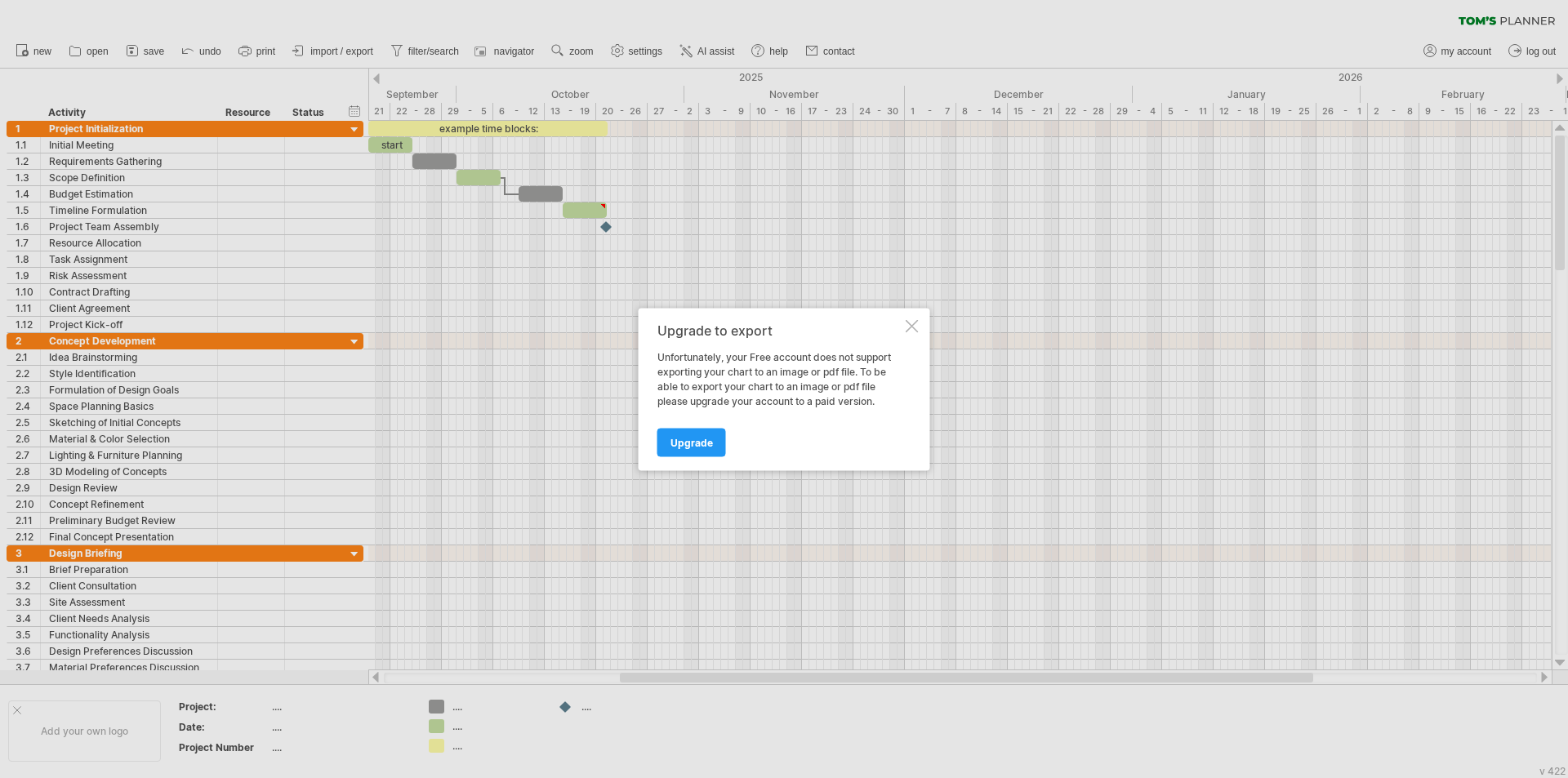
click at [906, 328] on div at bounding box center [912, 326] width 13 height 13
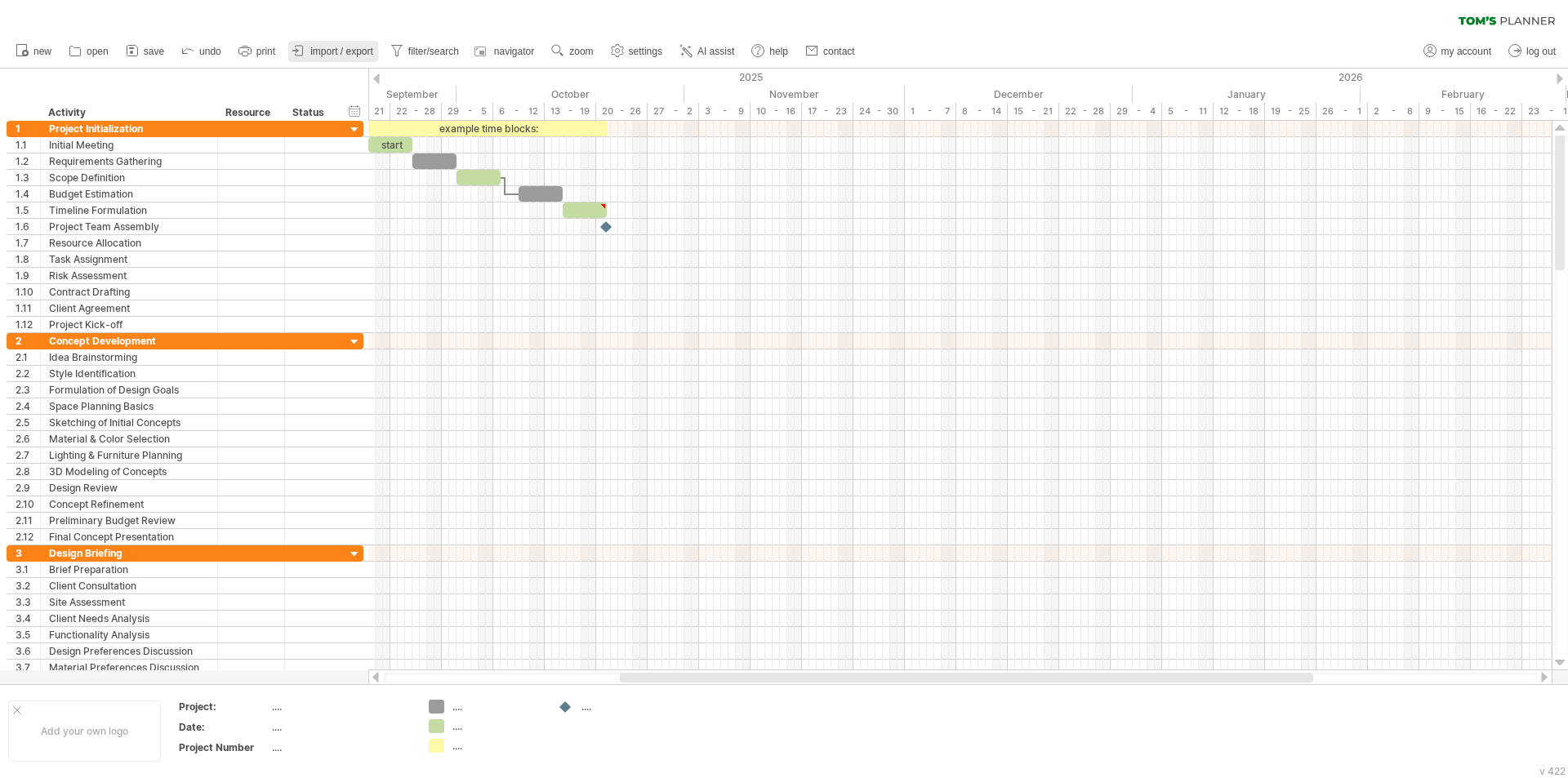
click at [337, 53] on span "import / export" at bounding box center [341, 51] width 63 height 12
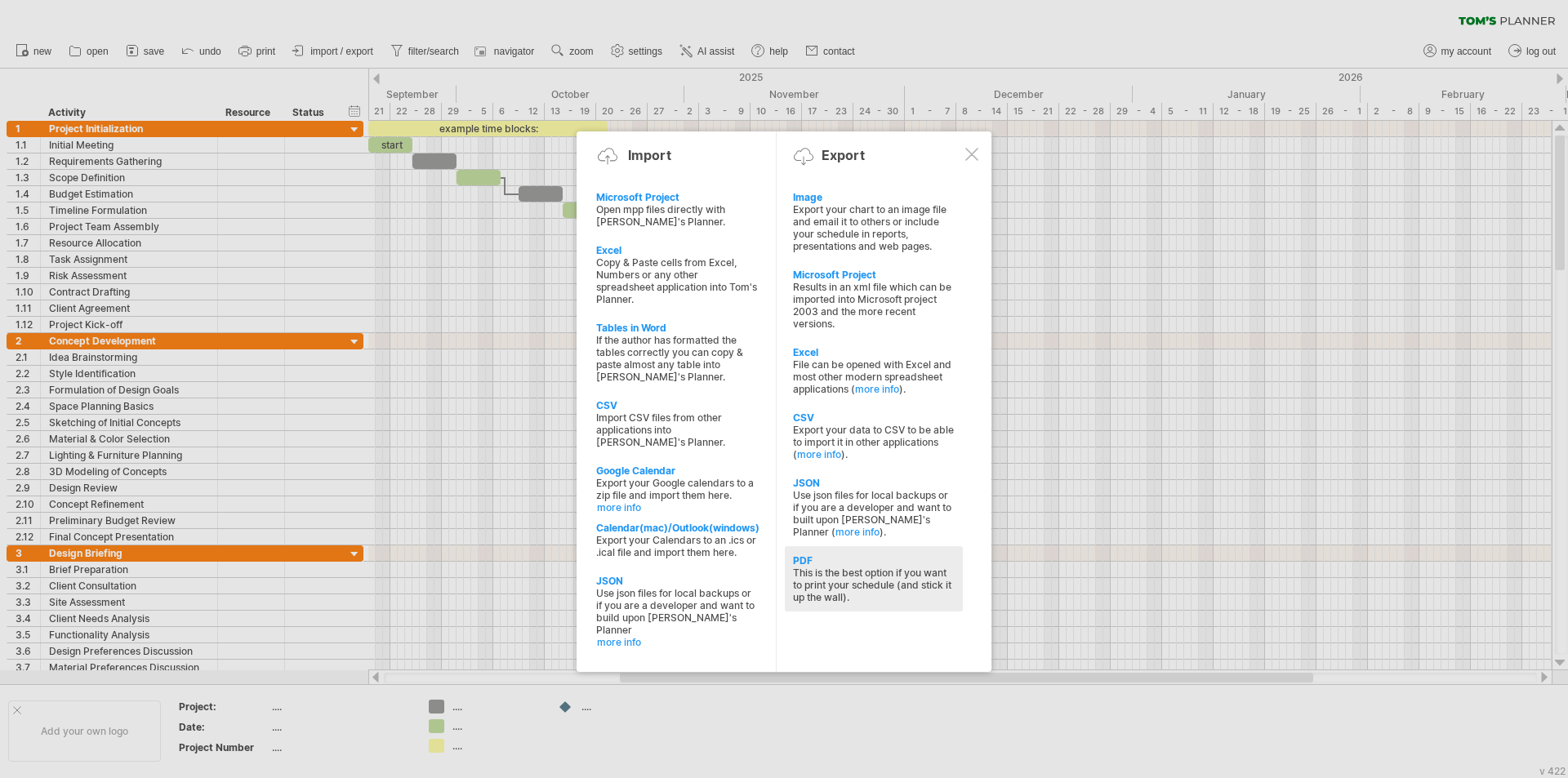
click at [851, 577] on div "This is the best option if you want to print your schedule (and stick it up the…" at bounding box center [873, 585] width 162 height 36
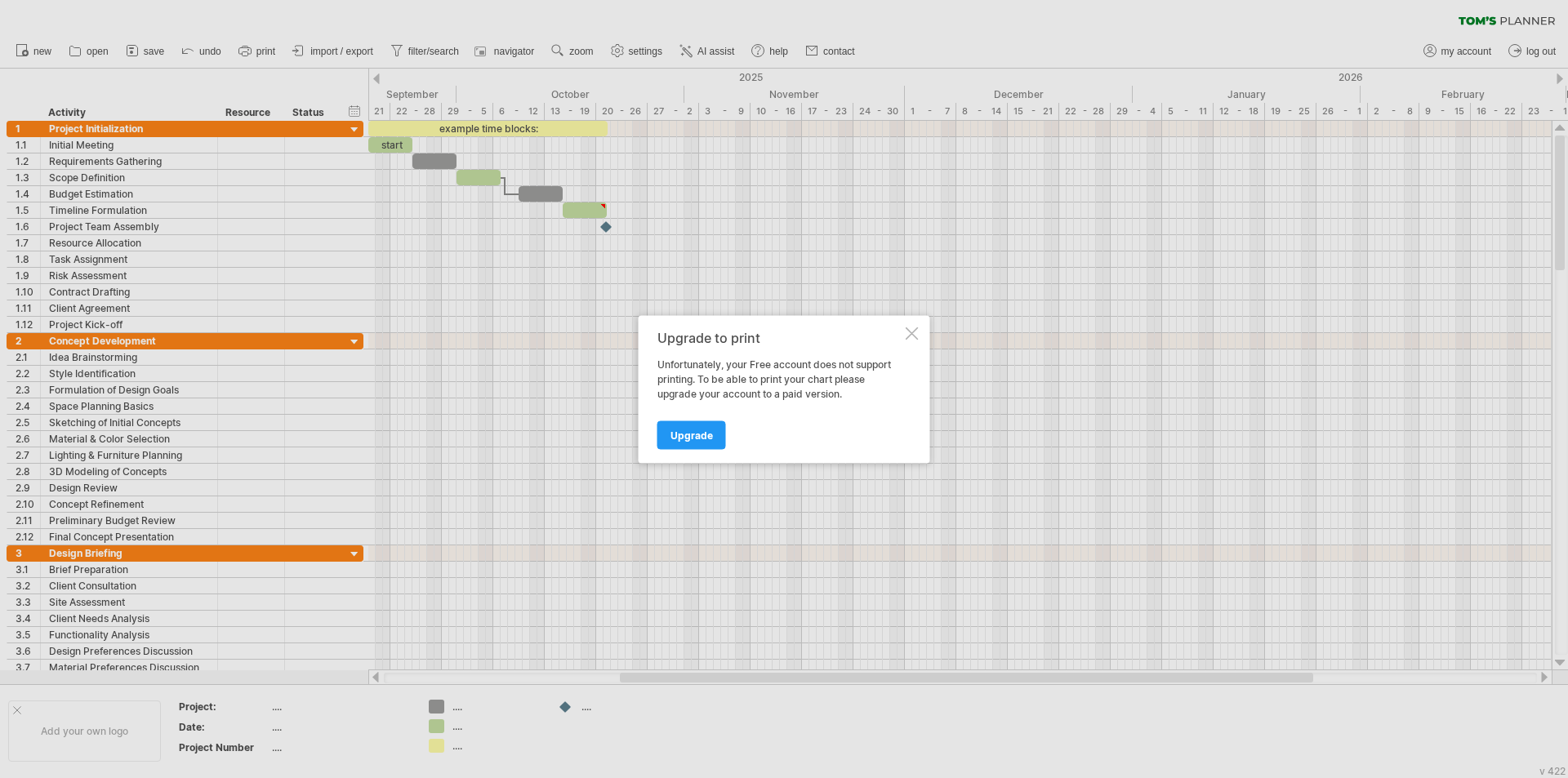
click at [916, 326] on div "Upgrade to print Unfortunately, your Free account does not support printing. To…" at bounding box center [784, 389] width 291 height 148
click at [915, 330] on div at bounding box center [912, 333] width 13 height 13
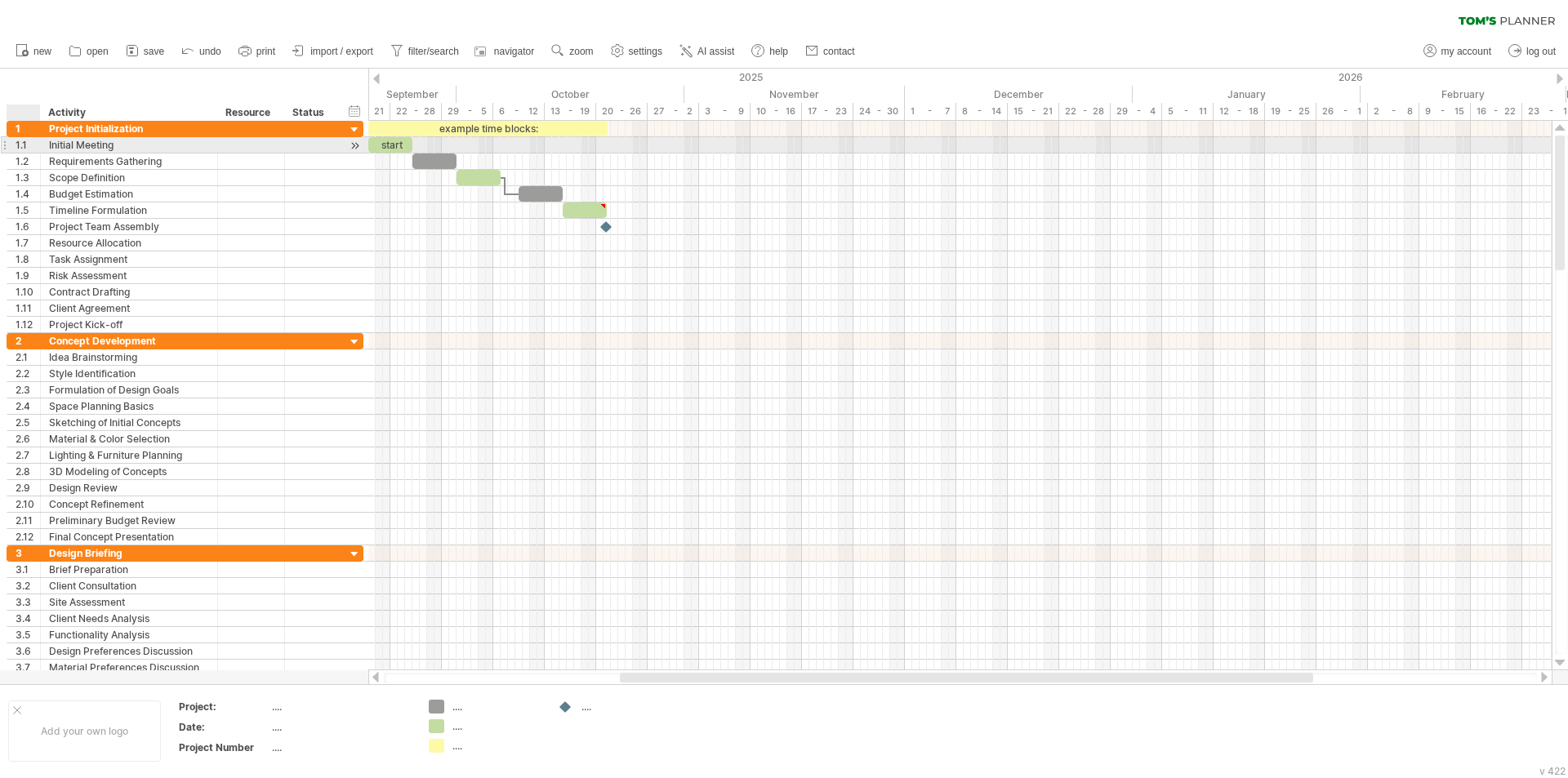
click at [25, 144] on div "1.1" at bounding box center [27, 144] width 25 height 15
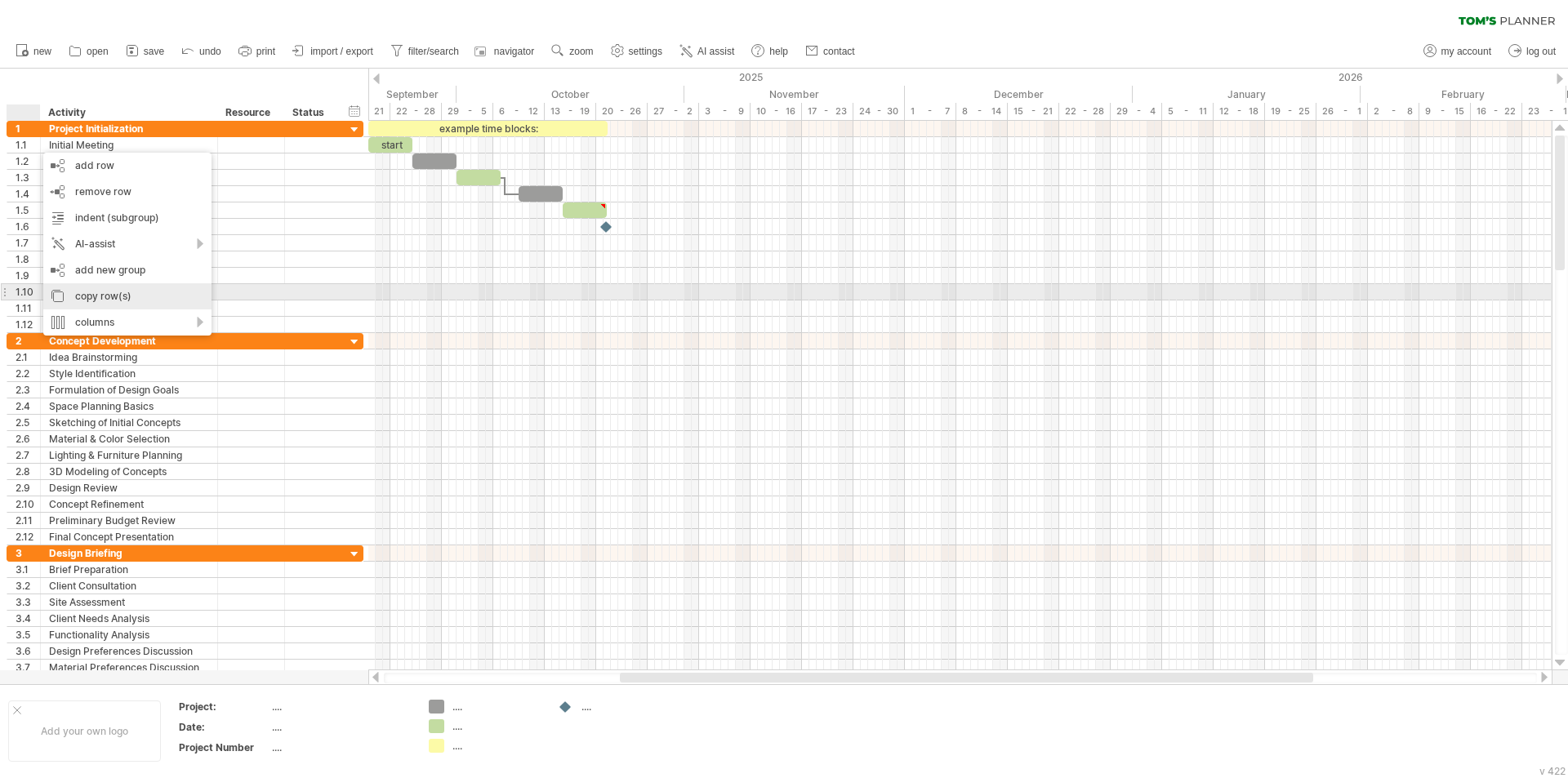
click at [121, 292] on div "copy row(s)" at bounding box center [127, 296] width 168 height 26
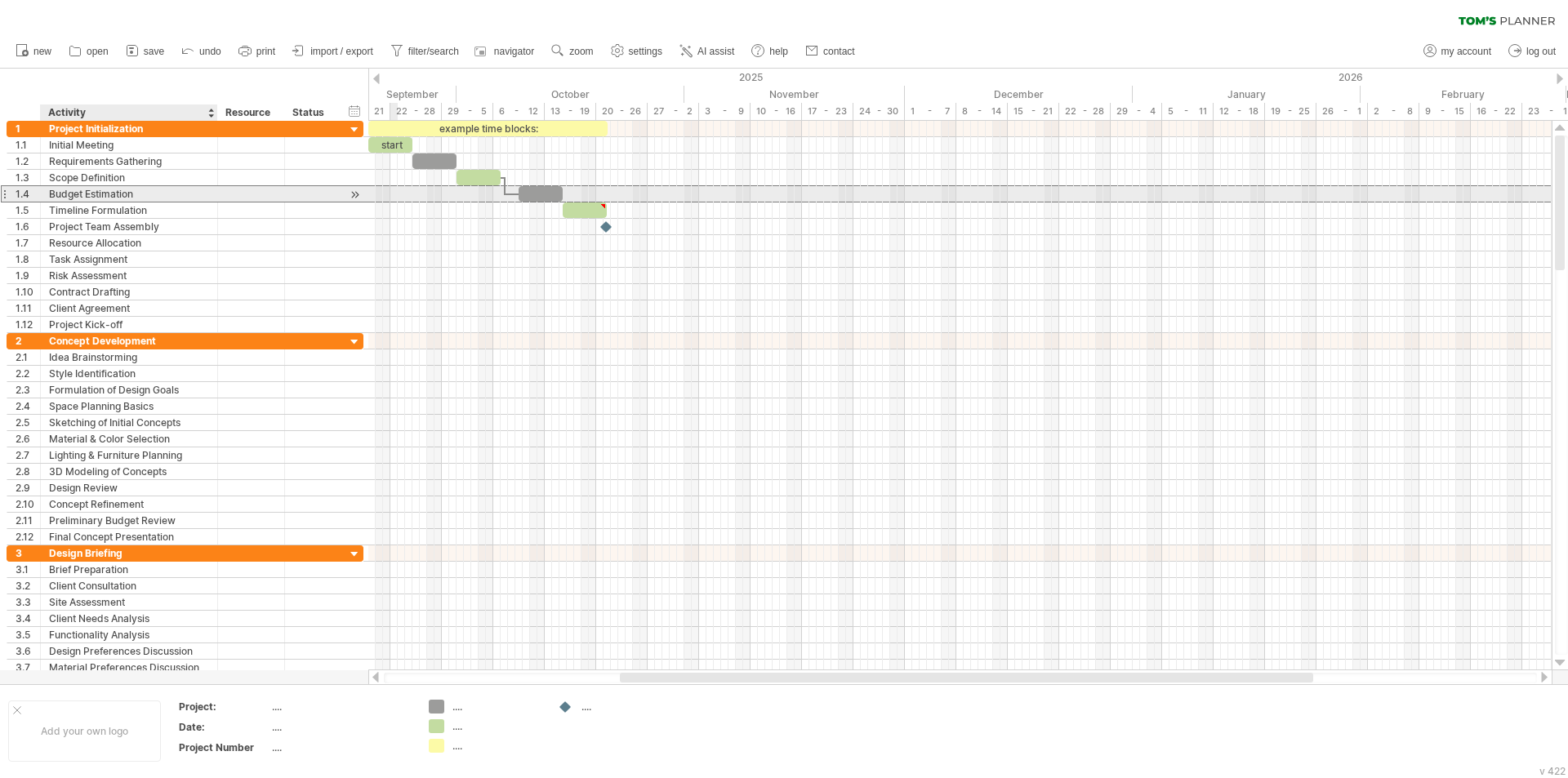
click at [121, 197] on div "Budget Estimation" at bounding box center [129, 193] width 160 height 15
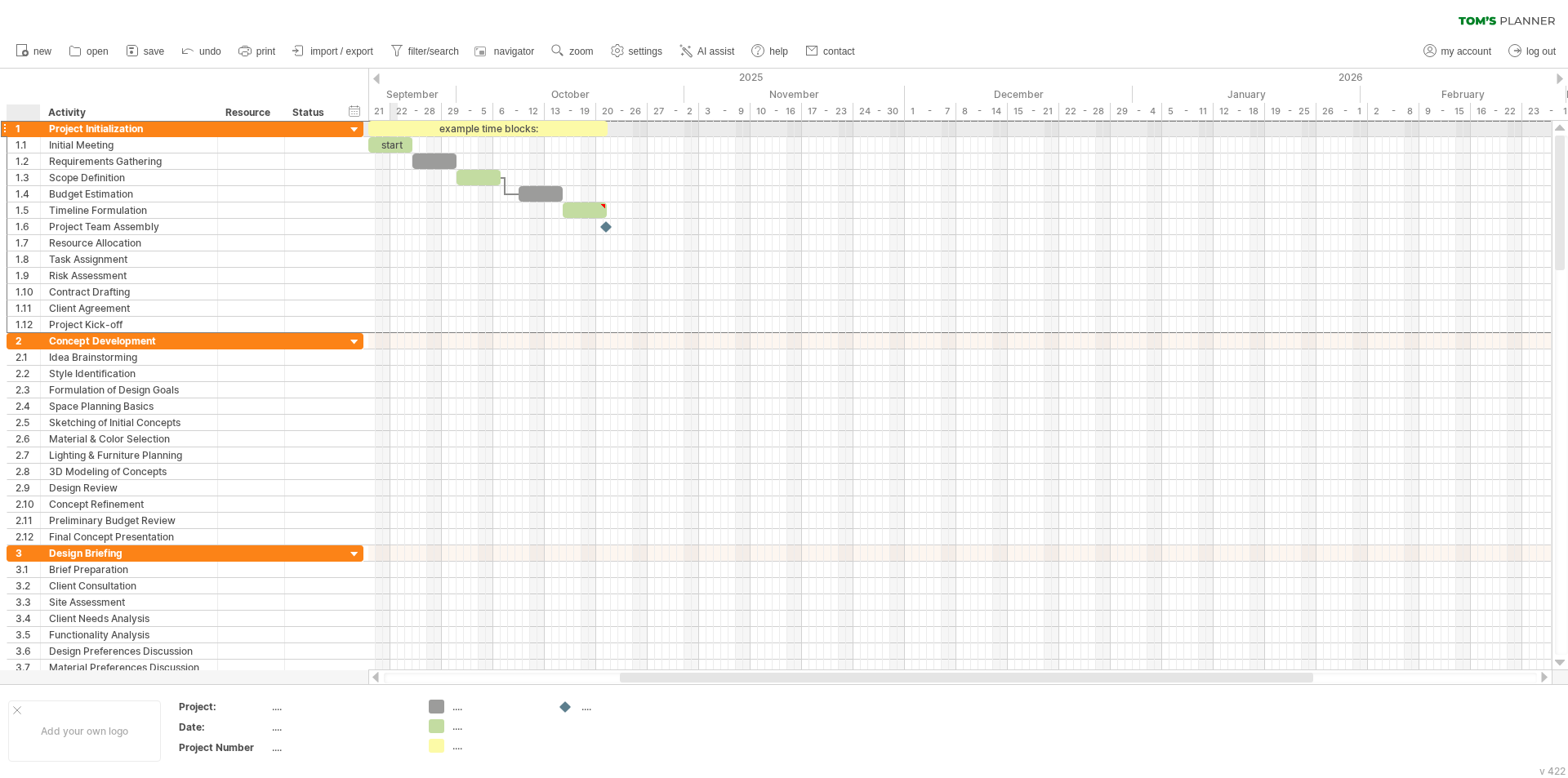
click at [21, 133] on div "1" at bounding box center [27, 128] width 25 height 15
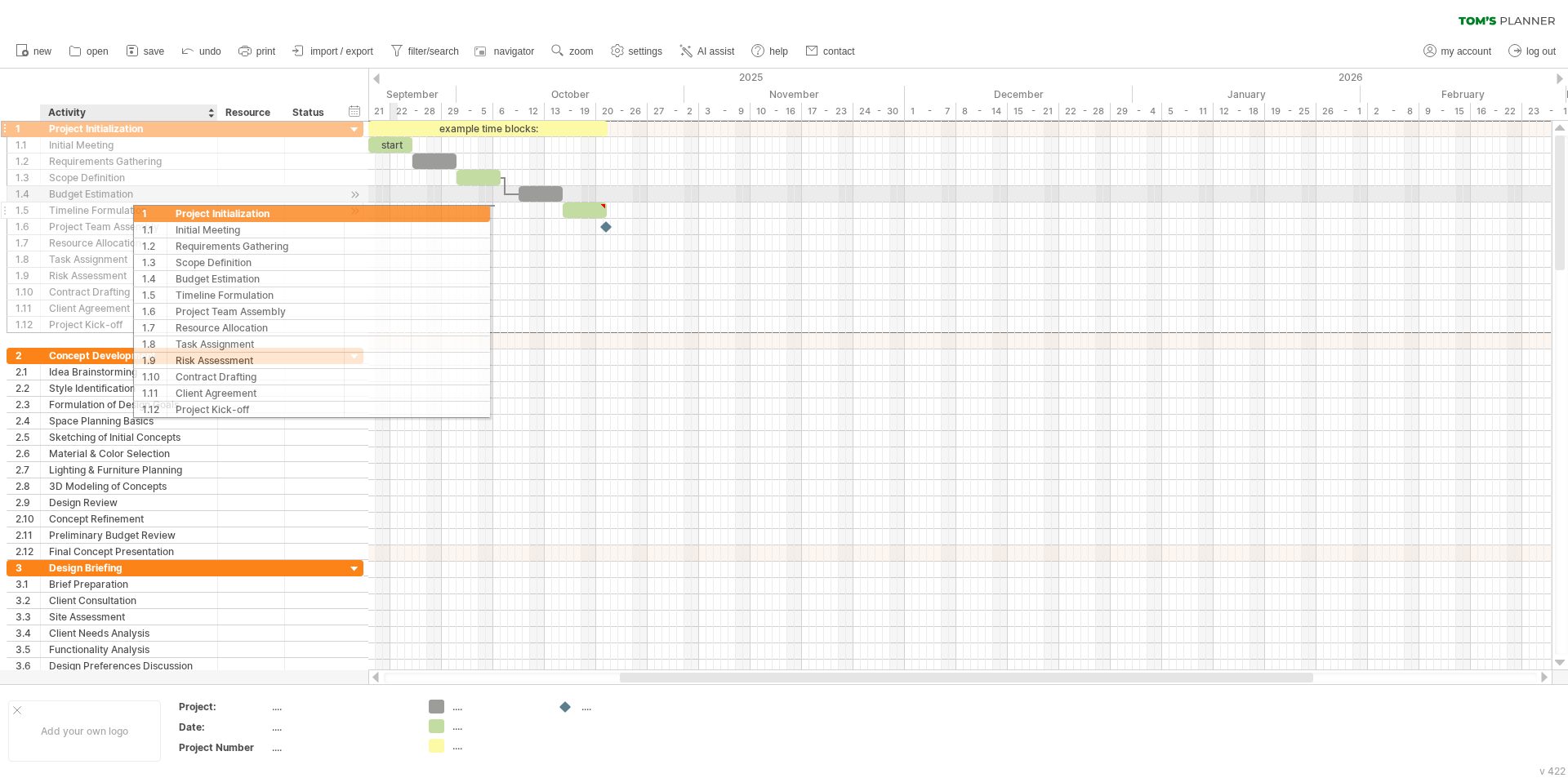
drag, startPoint x: 27, startPoint y: 132, endPoint x: 170, endPoint y: 211, distance: 163.4
click at [170, 211] on div "**********" at bounding box center [184, 226] width 357 height 213
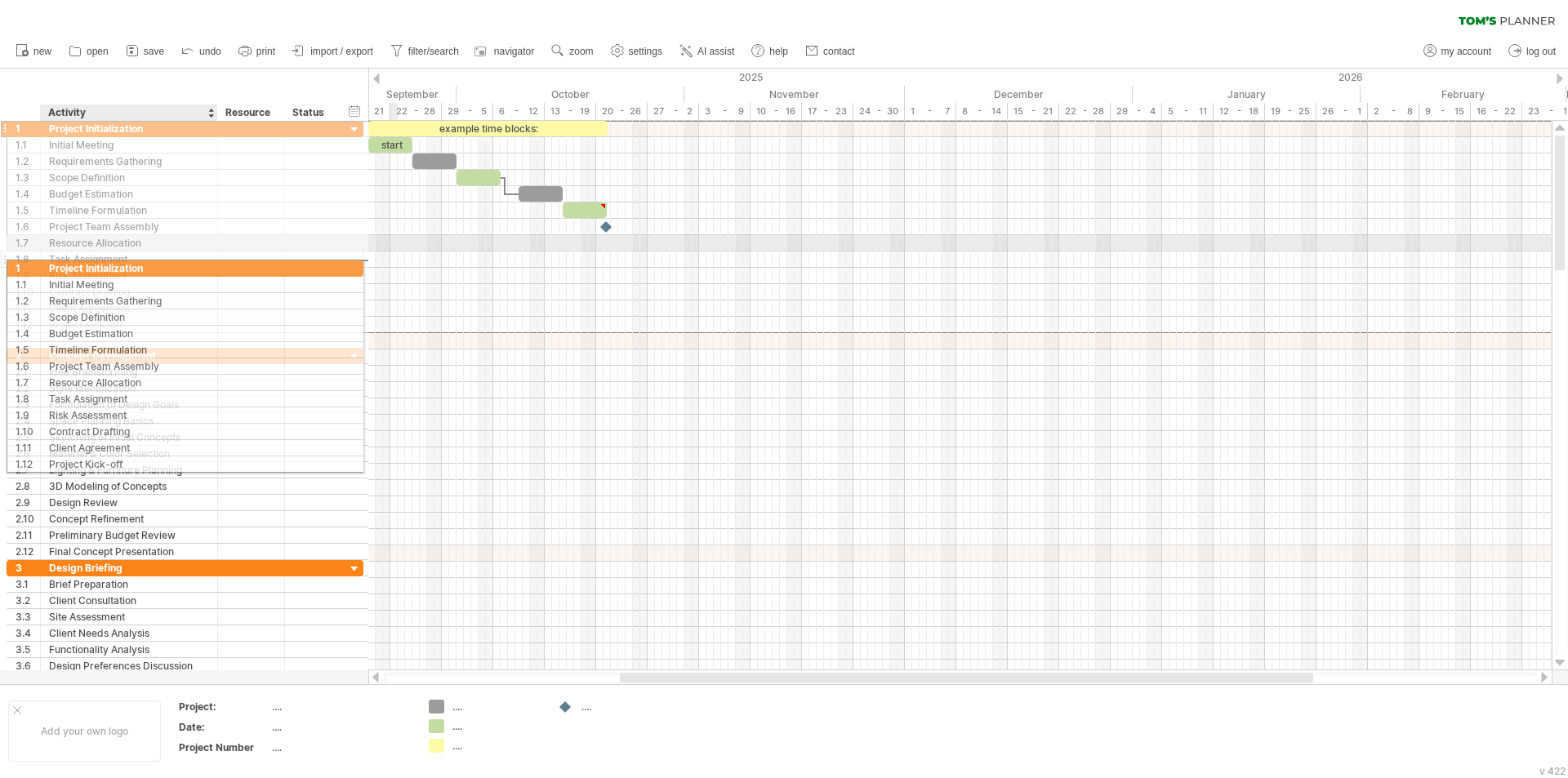
drag, startPoint x: 70, startPoint y: 132, endPoint x: 65, endPoint y: 265, distance: 133.1
click at [65, 265] on div "**********" at bounding box center [184, 226] width 357 height 213
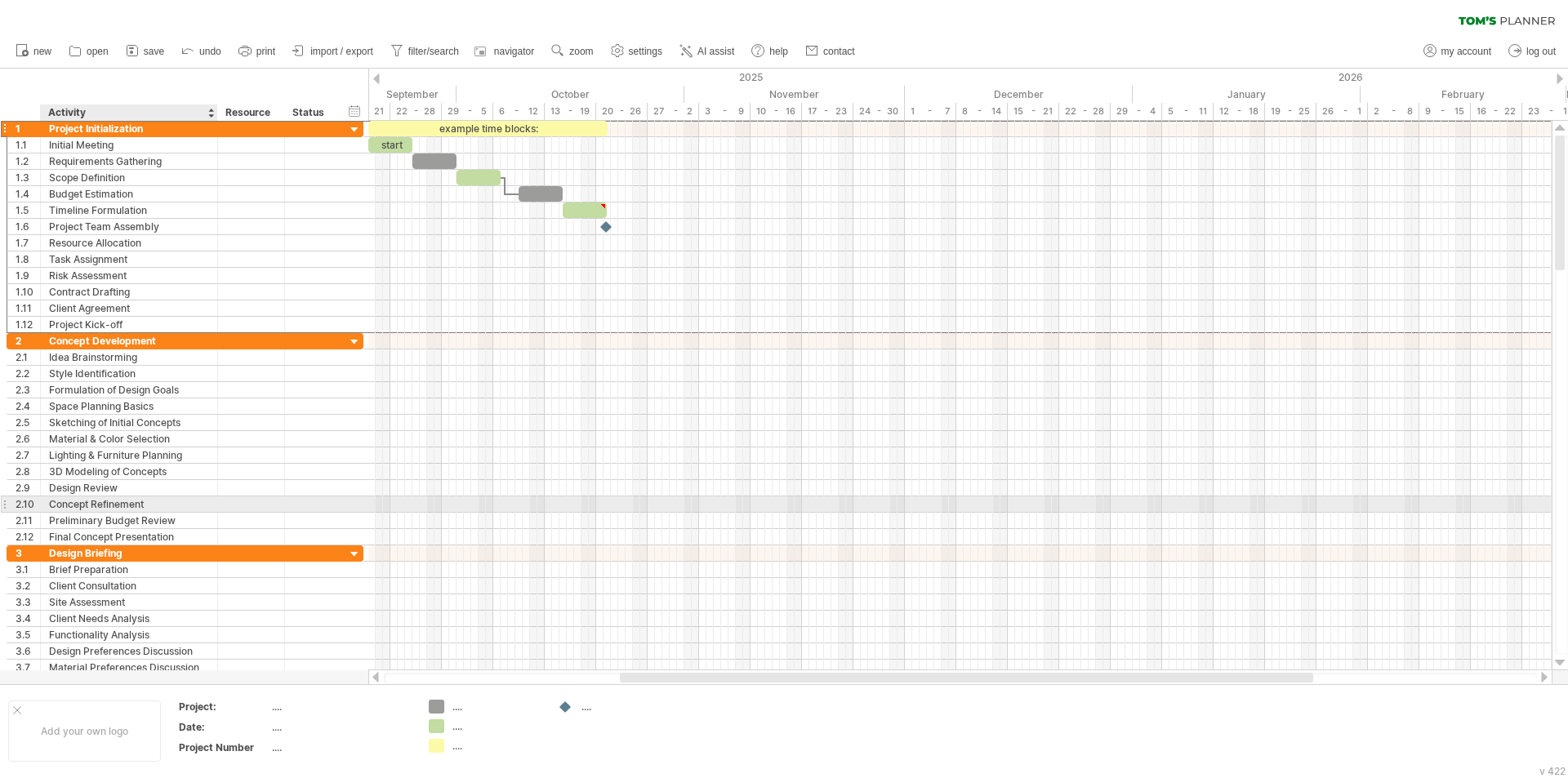
drag, startPoint x: 23, startPoint y: 125, endPoint x: 117, endPoint y: 512, distance: 398.3
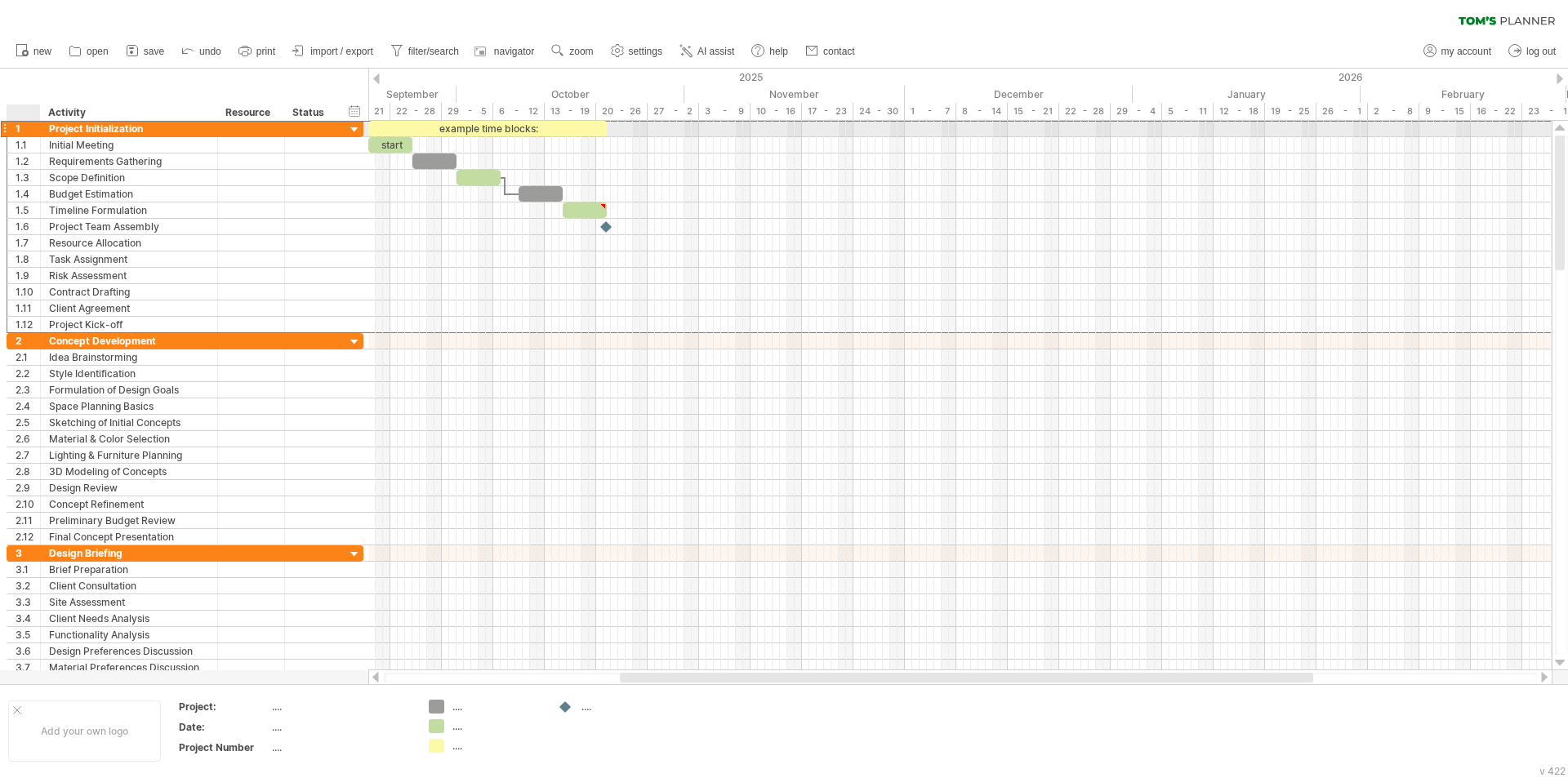
click at [22, 130] on div "1" at bounding box center [27, 128] width 25 height 15
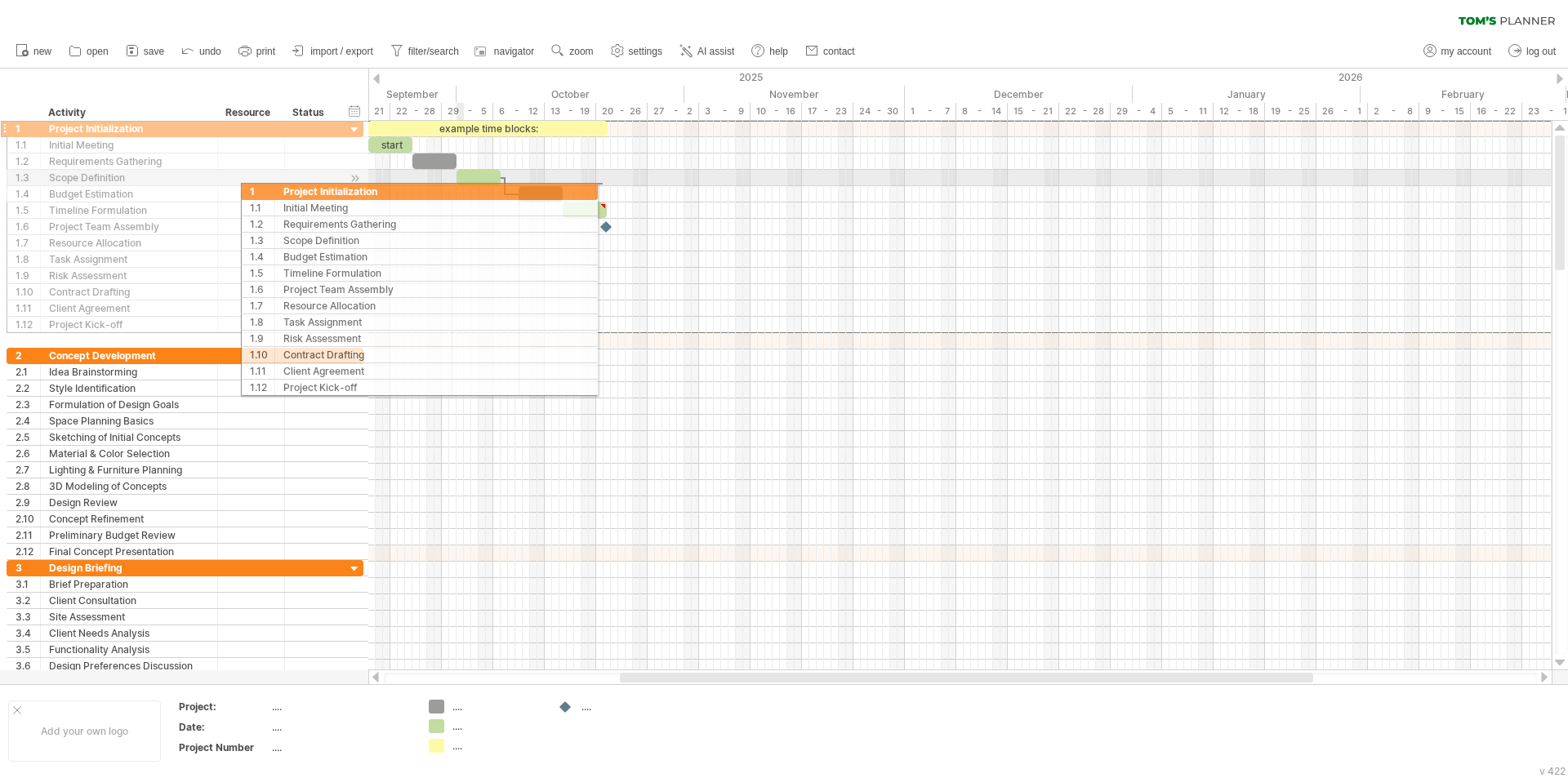
drag, startPoint x: 29, startPoint y: 129, endPoint x: 458, endPoint y: 189, distance: 433.2
click at [458, 189] on div "Trying to reach [DOMAIN_NAME] Connected again... 0% clear filter new 1" at bounding box center [784, 389] width 1568 height 778
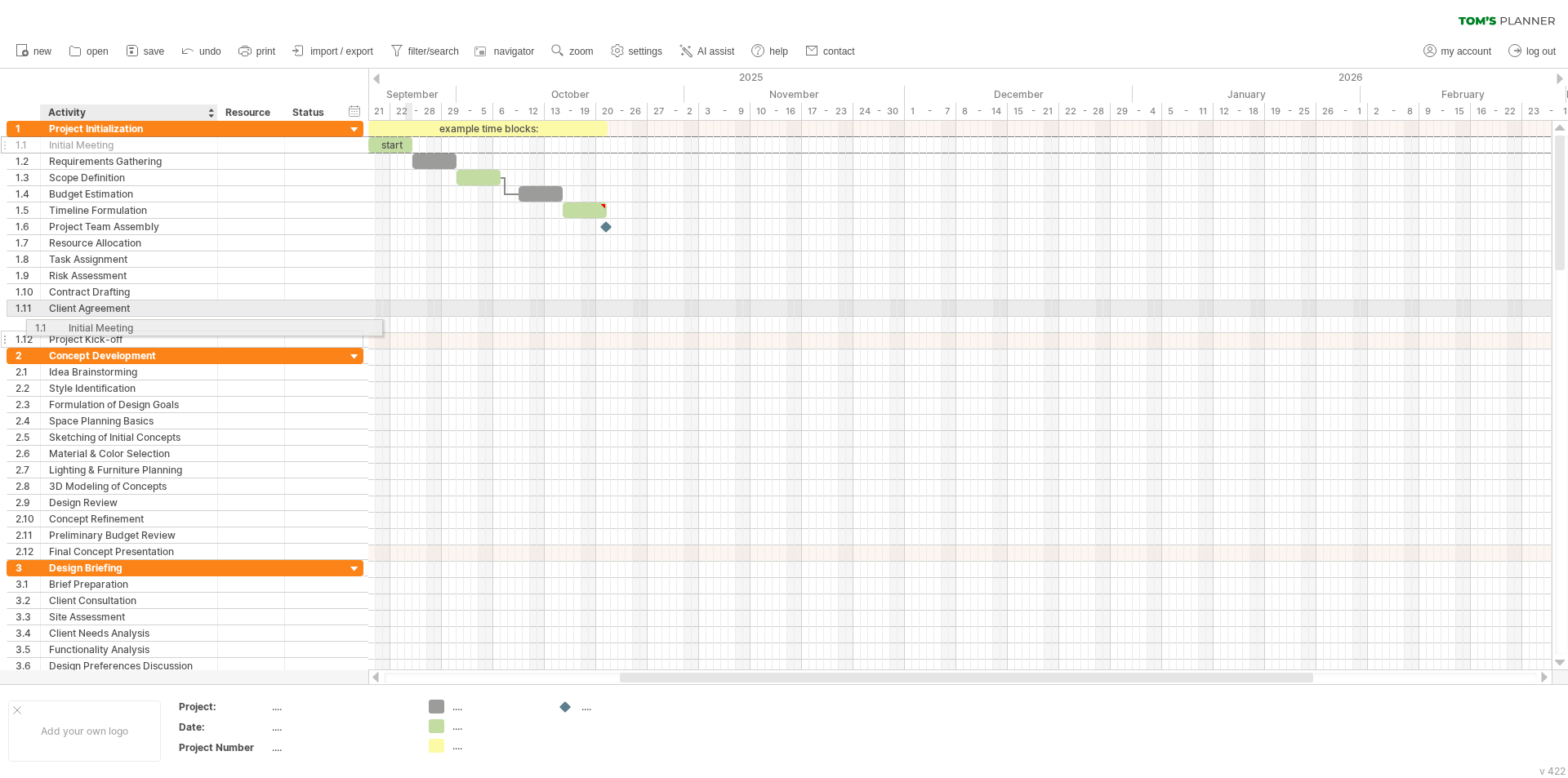
drag, startPoint x: 54, startPoint y: 146, endPoint x: 70, endPoint y: 325, distance: 179.7
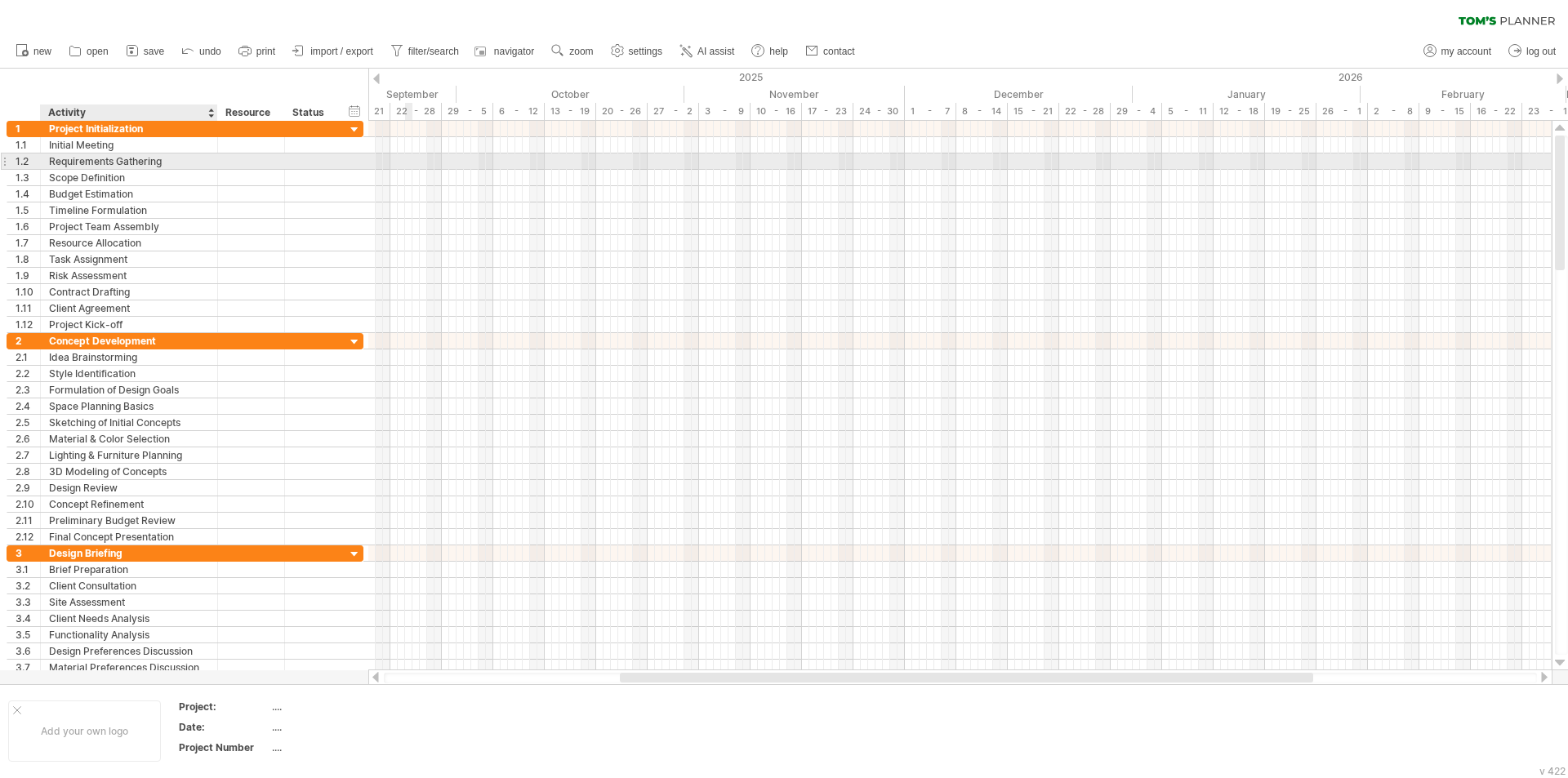
click at [173, 166] on div "Requirements Gathering" at bounding box center [129, 161] width 160 height 15
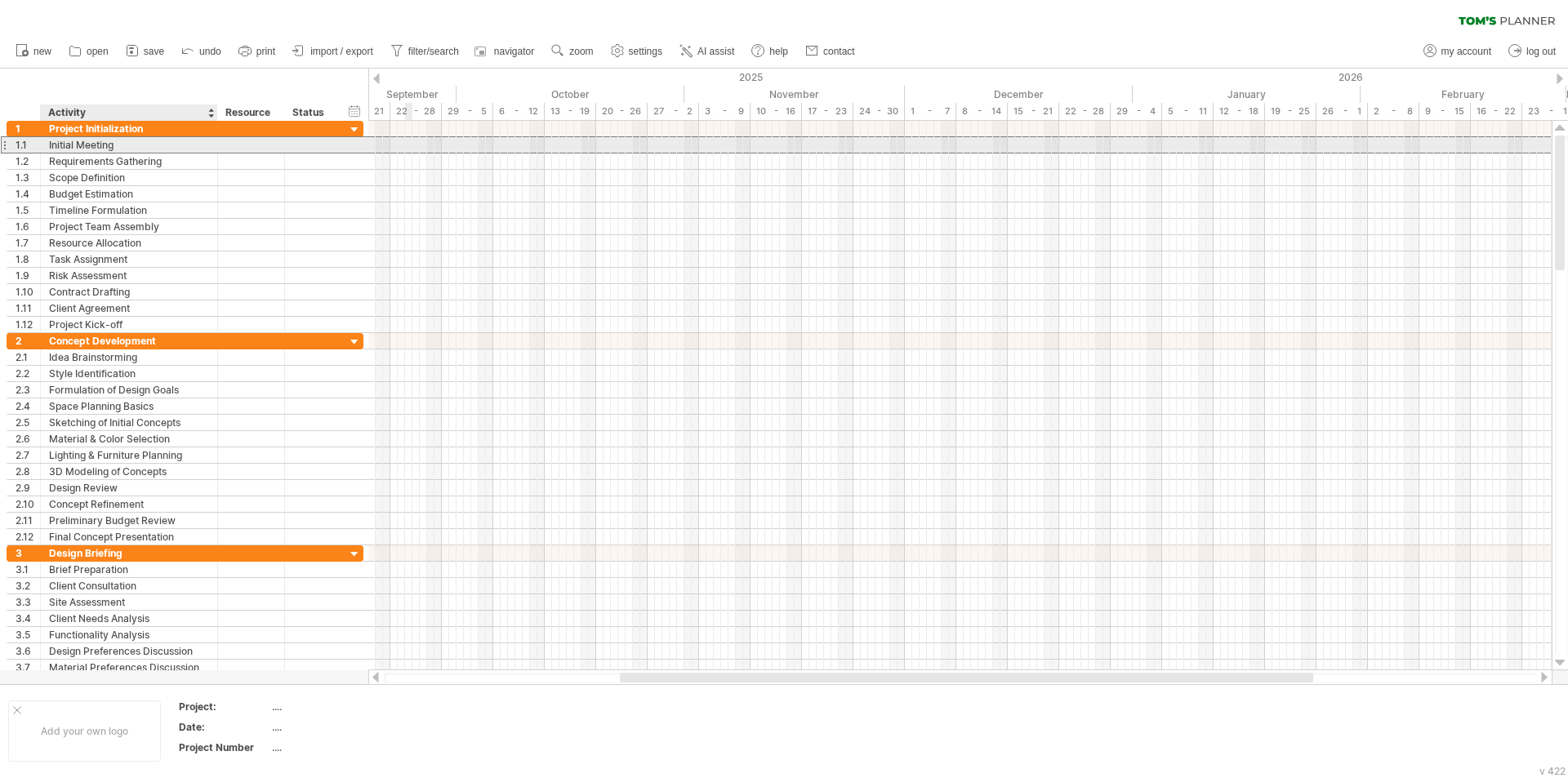
click at [87, 142] on div "Initial Meeting" at bounding box center [129, 144] width 160 height 15
click at [23, 127] on div "1" at bounding box center [27, 128] width 25 height 15
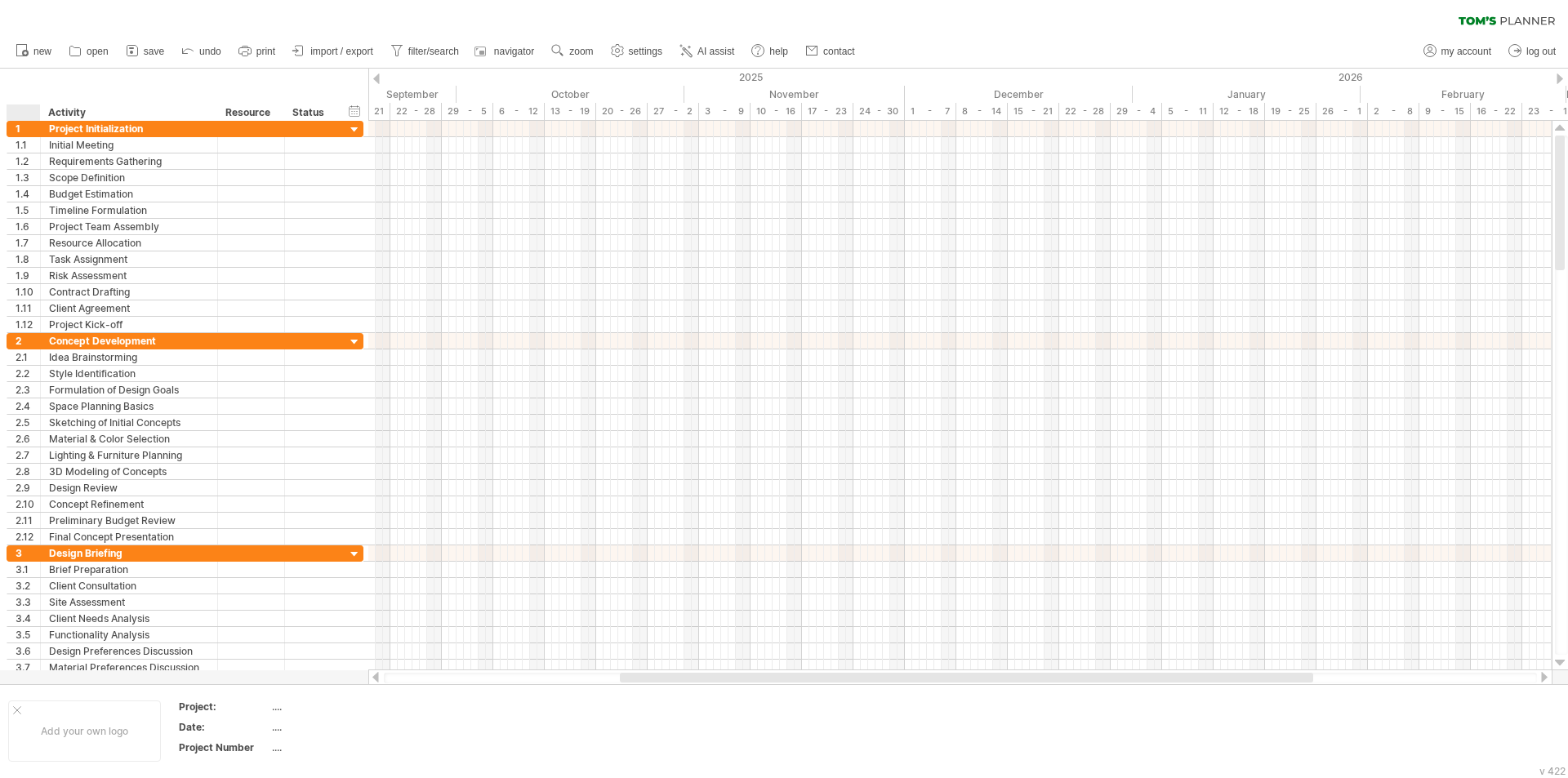
click at [23, 93] on div "hide start/end/duration show start/end/duration ******** Activity ******** Reso…" at bounding box center [184, 95] width 369 height 53
click at [23, 123] on div "1" at bounding box center [27, 128] width 25 height 15
click at [22, 115] on div at bounding box center [26, 113] width 25 height 16
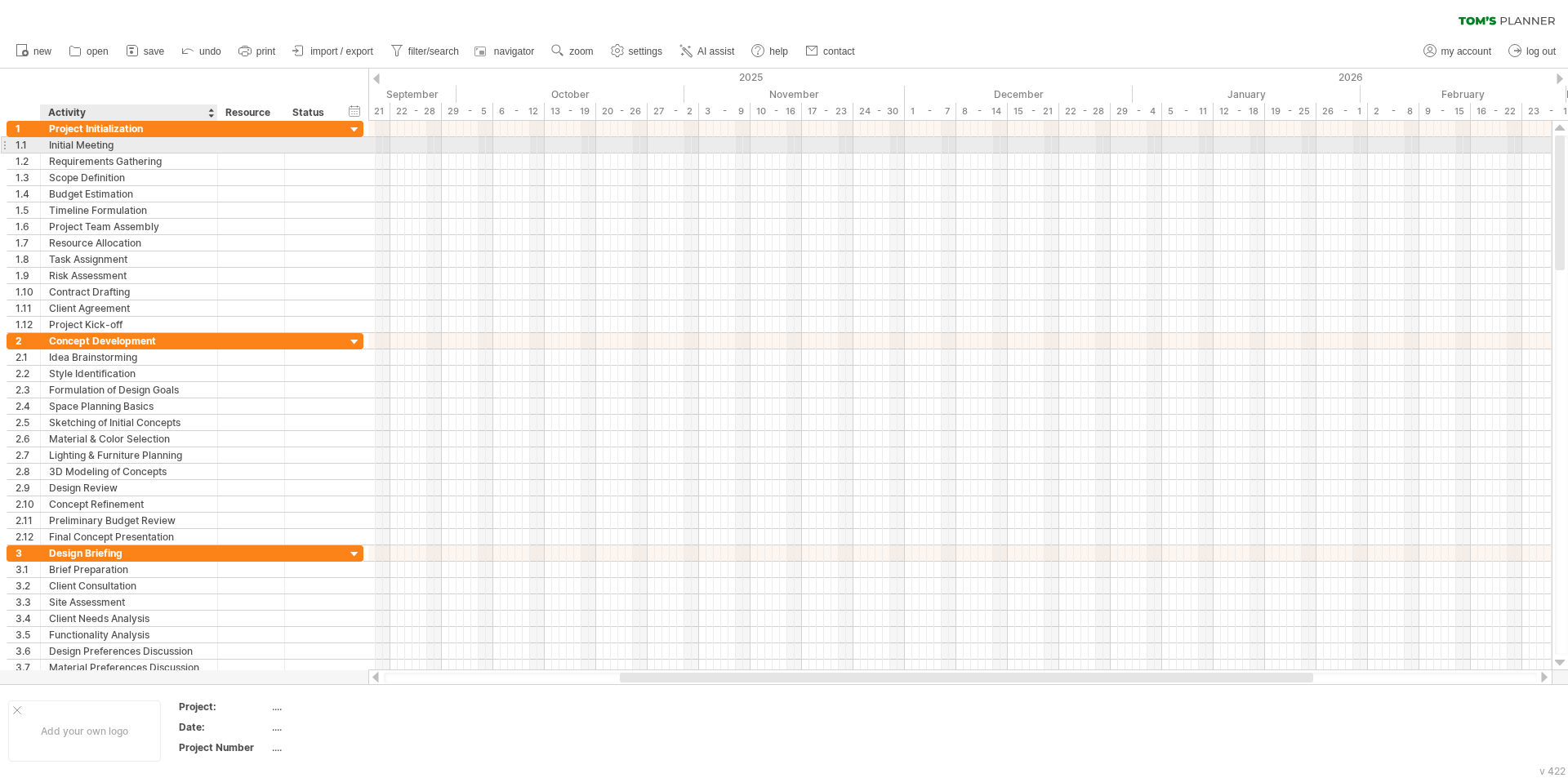
click at [182, 147] on div "Initial Meeting" at bounding box center [129, 144] width 160 height 15
click at [179, 159] on div "Requirements Gathering" at bounding box center [129, 161] width 160 height 15
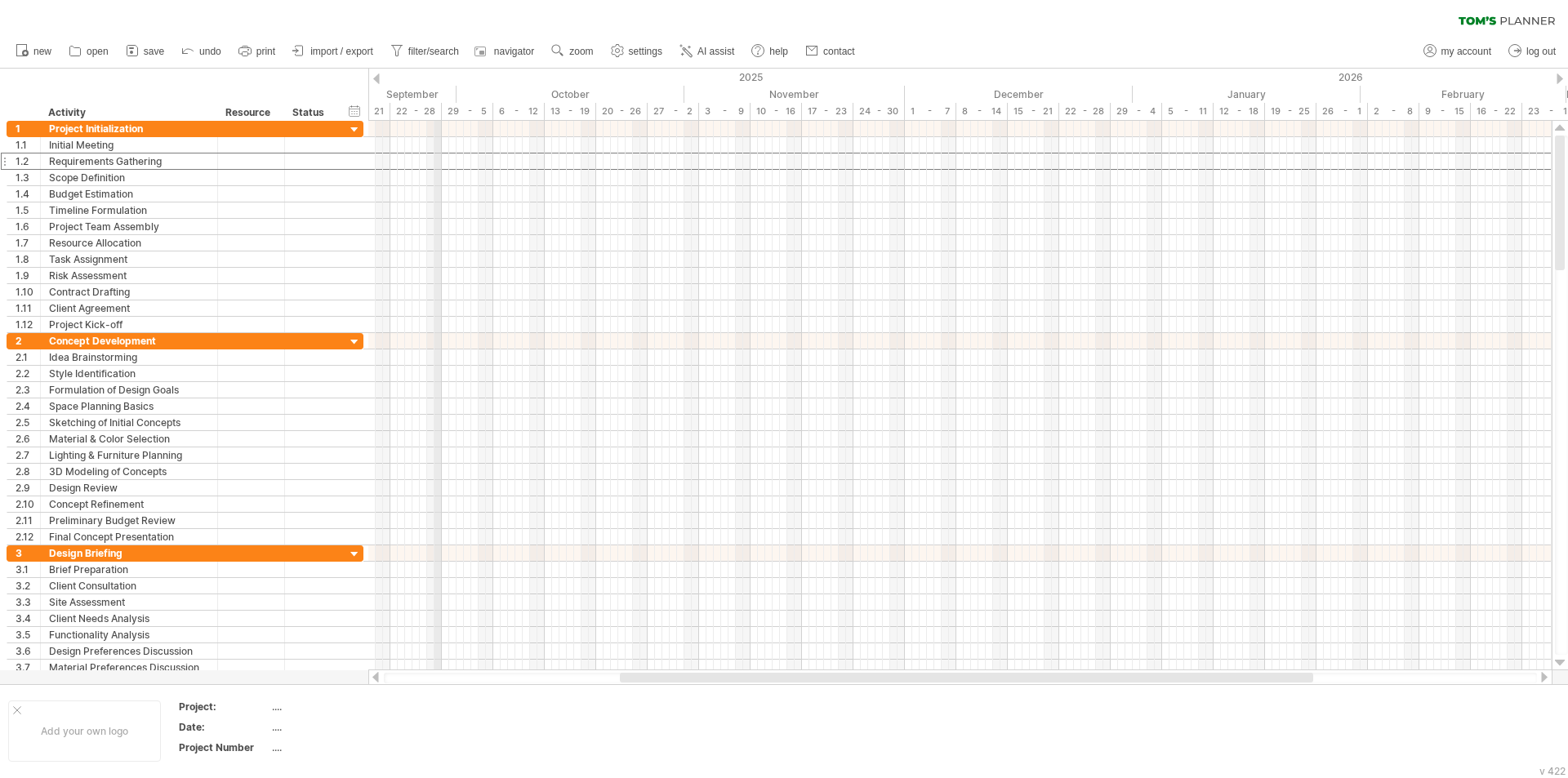
click at [438, 93] on div "September" at bounding box center [346, 94] width 221 height 17
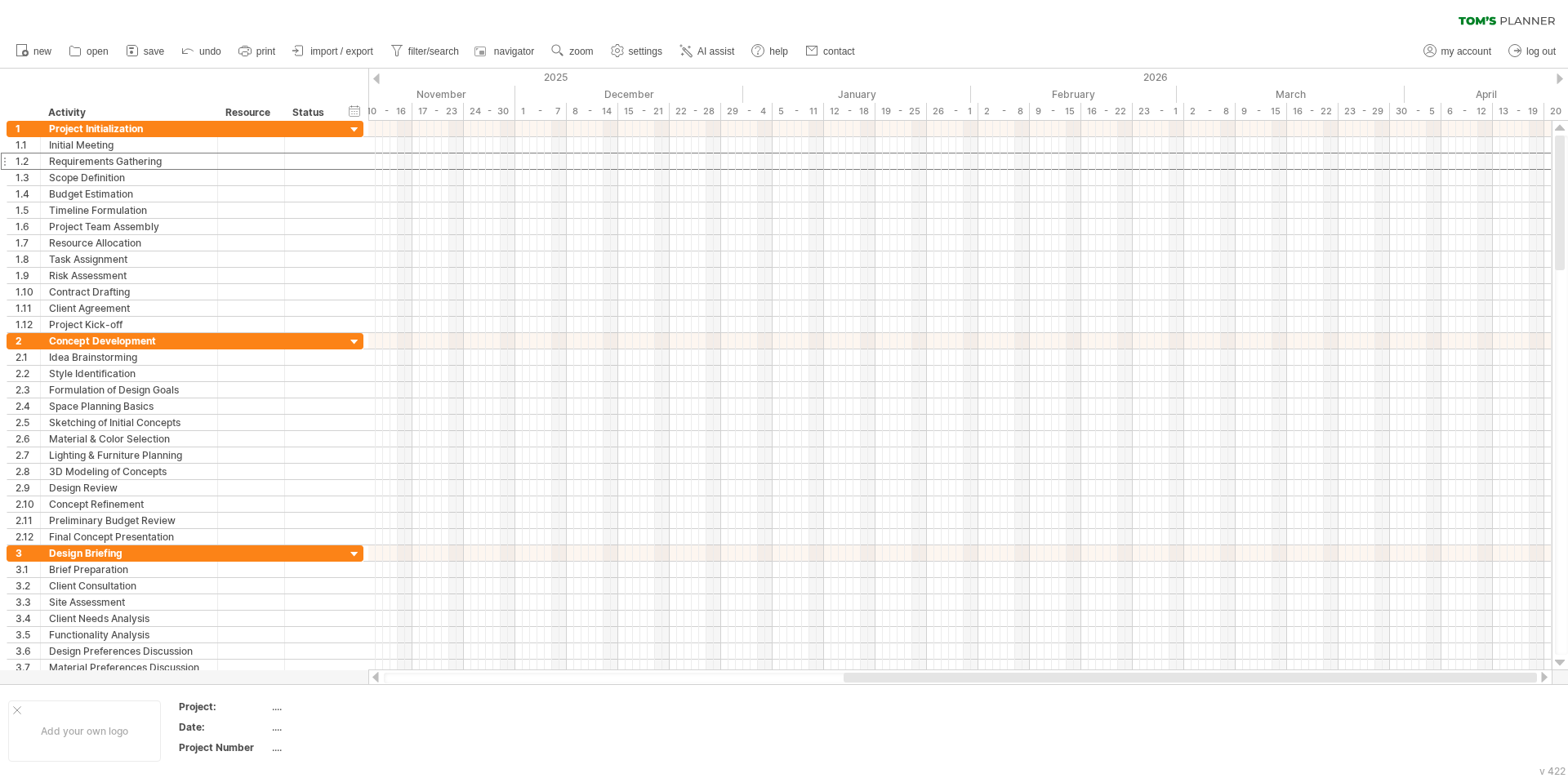
drag, startPoint x: 1189, startPoint y: 677, endPoint x: 1499, endPoint y: 674, distance: 310.0
click at [1499, 674] on div at bounding box center [1190, 677] width 694 height 10
click at [982, 124] on div at bounding box center [960, 129] width 1183 height 16
click at [984, 126] on div at bounding box center [960, 129] width 1183 height 16
click at [373, 133] on div at bounding box center [960, 129] width 1183 height 16
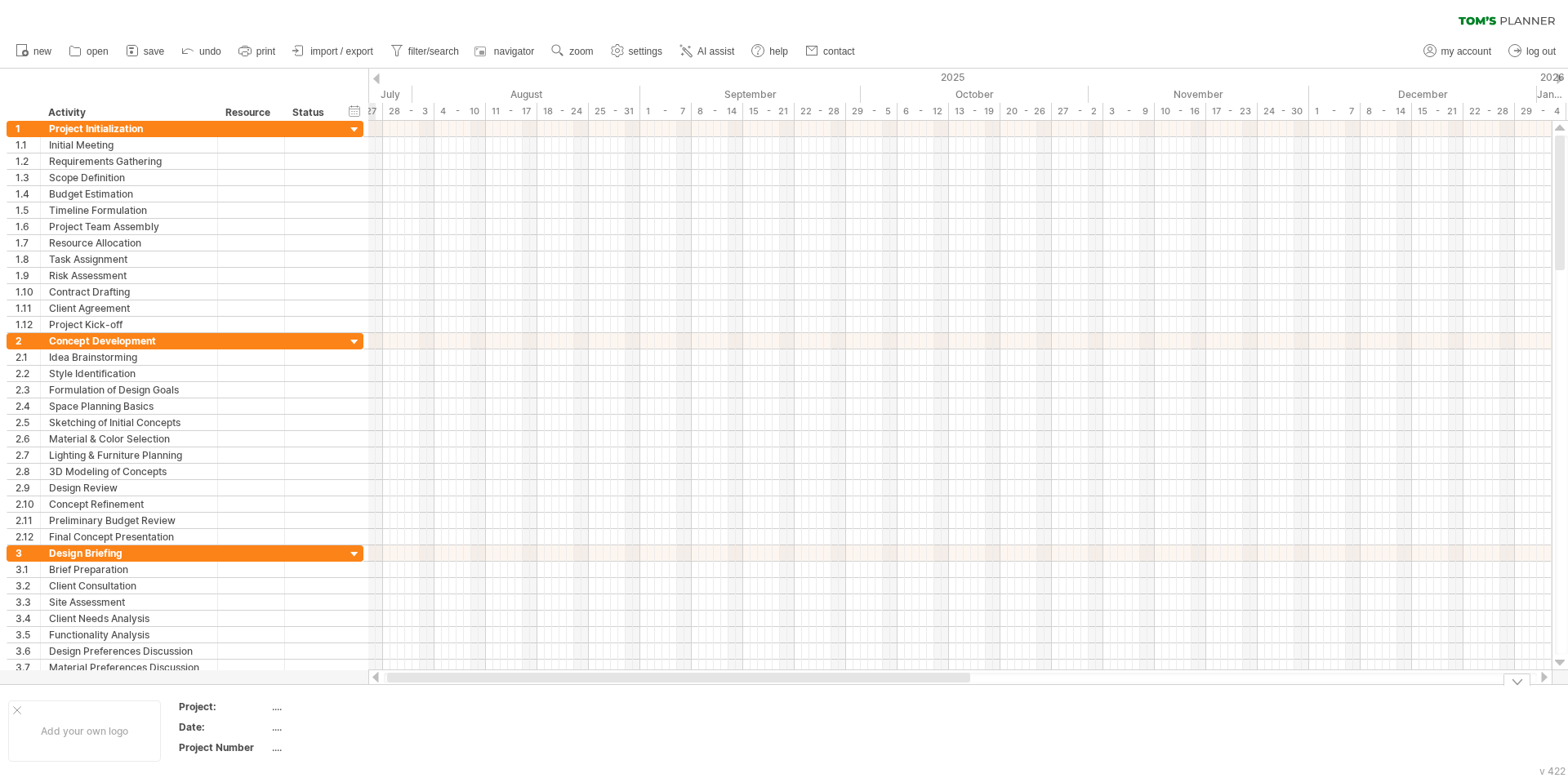
drag, startPoint x: 855, startPoint y: 677, endPoint x: 471, endPoint y: 689, distance: 384.2
click at [471, 689] on div "Trying to reach [DOMAIN_NAME] Connected again... 0% clear filter new 1" at bounding box center [784, 389] width 1568 height 778
click at [377, 131] on div at bounding box center [960, 129] width 1183 height 16
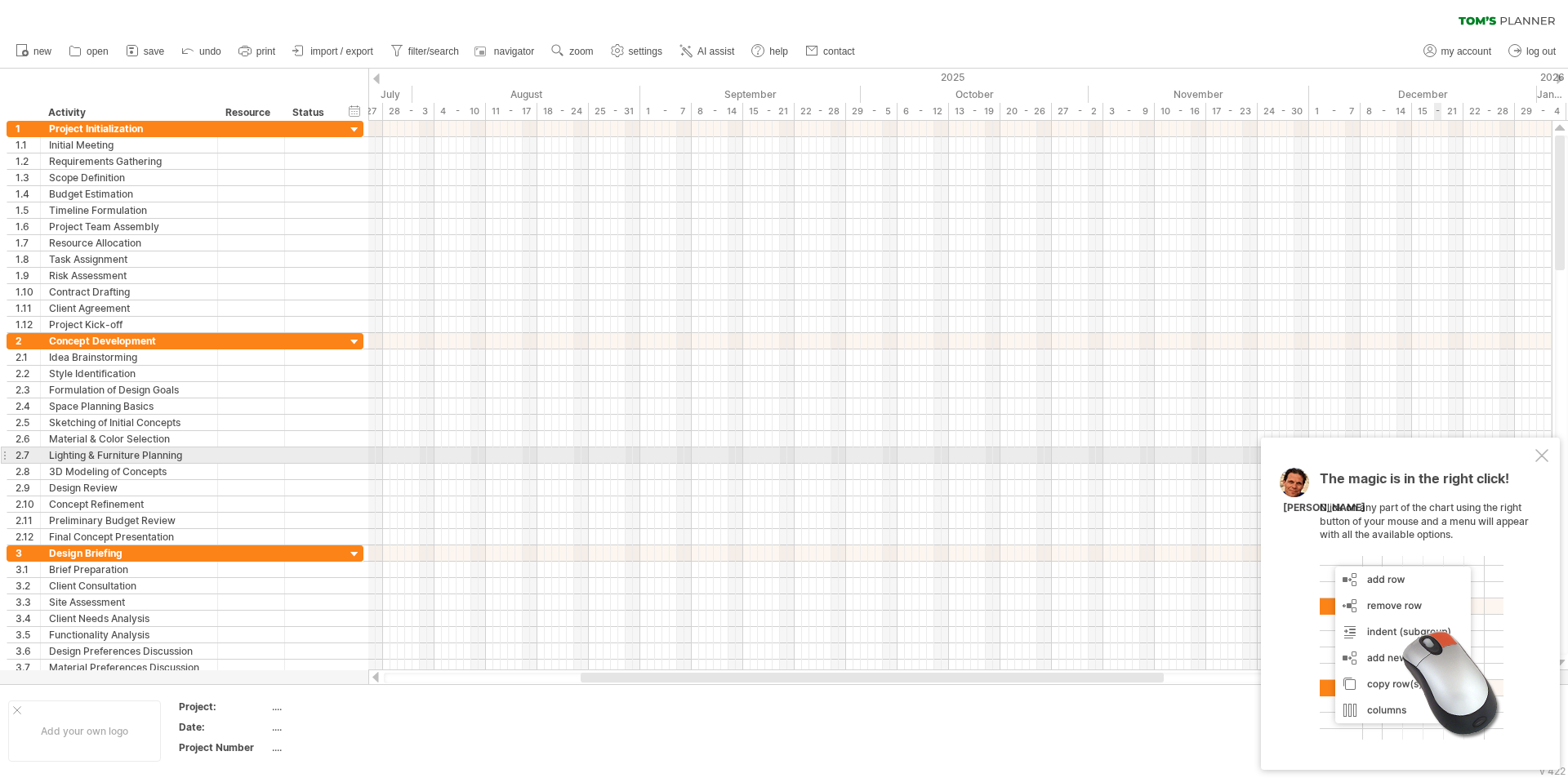
click at [1534, 458] on div "The magic is in the right click! Click on any part of the chart using the right…" at bounding box center [1410, 604] width 299 height 332
click at [1546, 452] on div at bounding box center [1542, 456] width 13 height 13
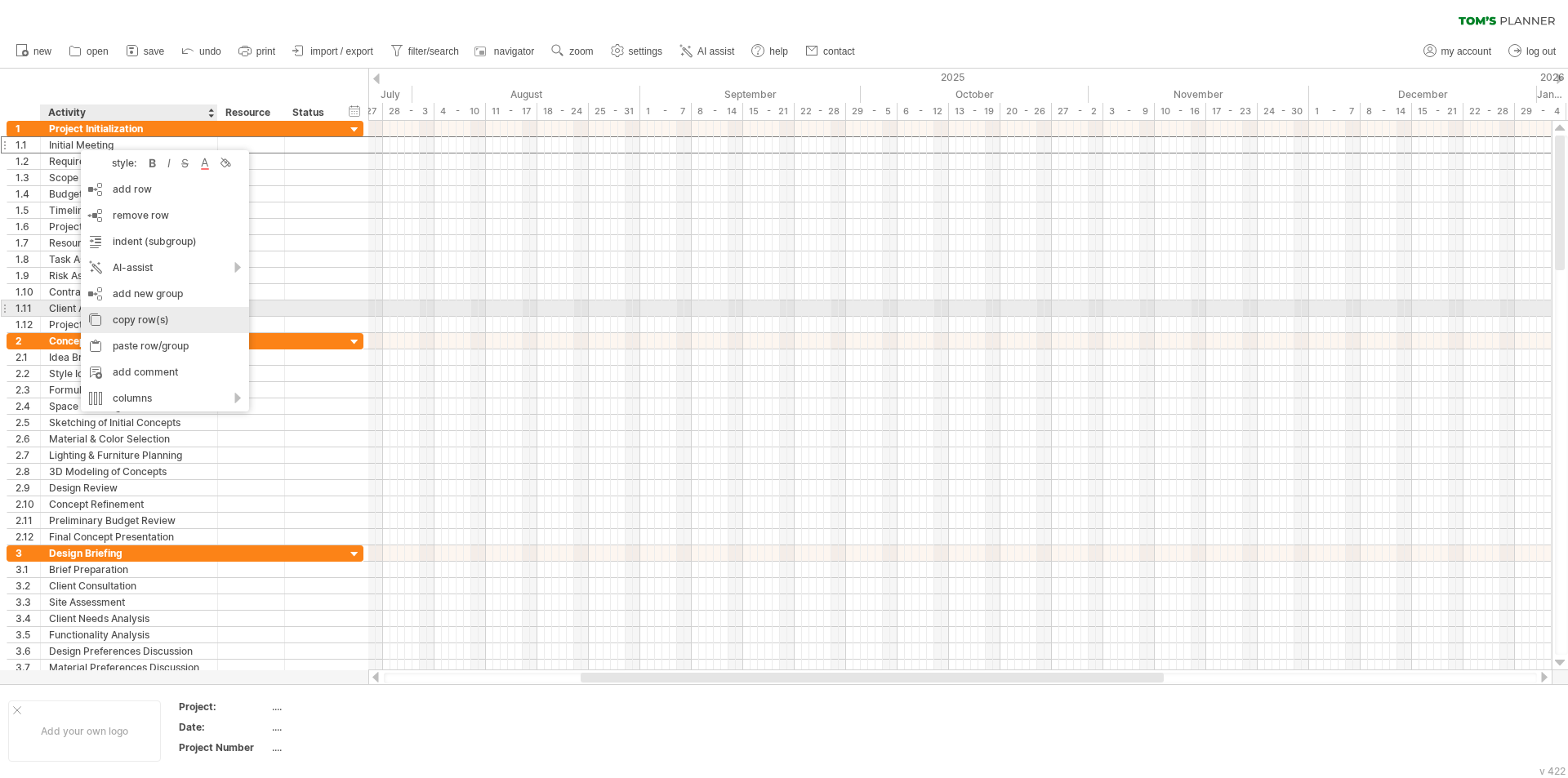
click at [141, 314] on div "copy row(s)" at bounding box center [164, 320] width 168 height 26
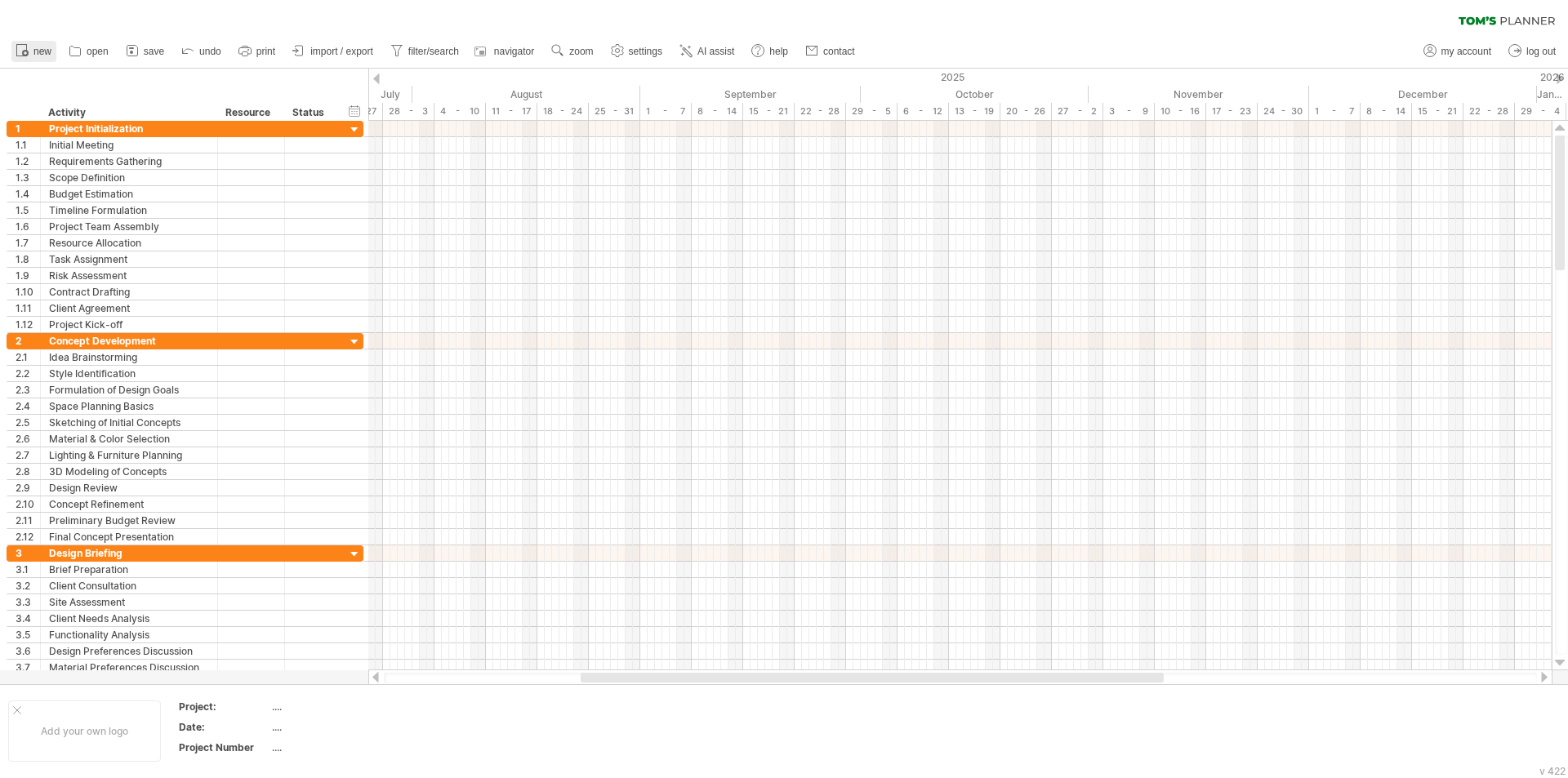
click at [29, 47] on icon at bounding box center [22, 50] width 16 height 16
